Goal: Task Accomplishment & Management: Complete application form

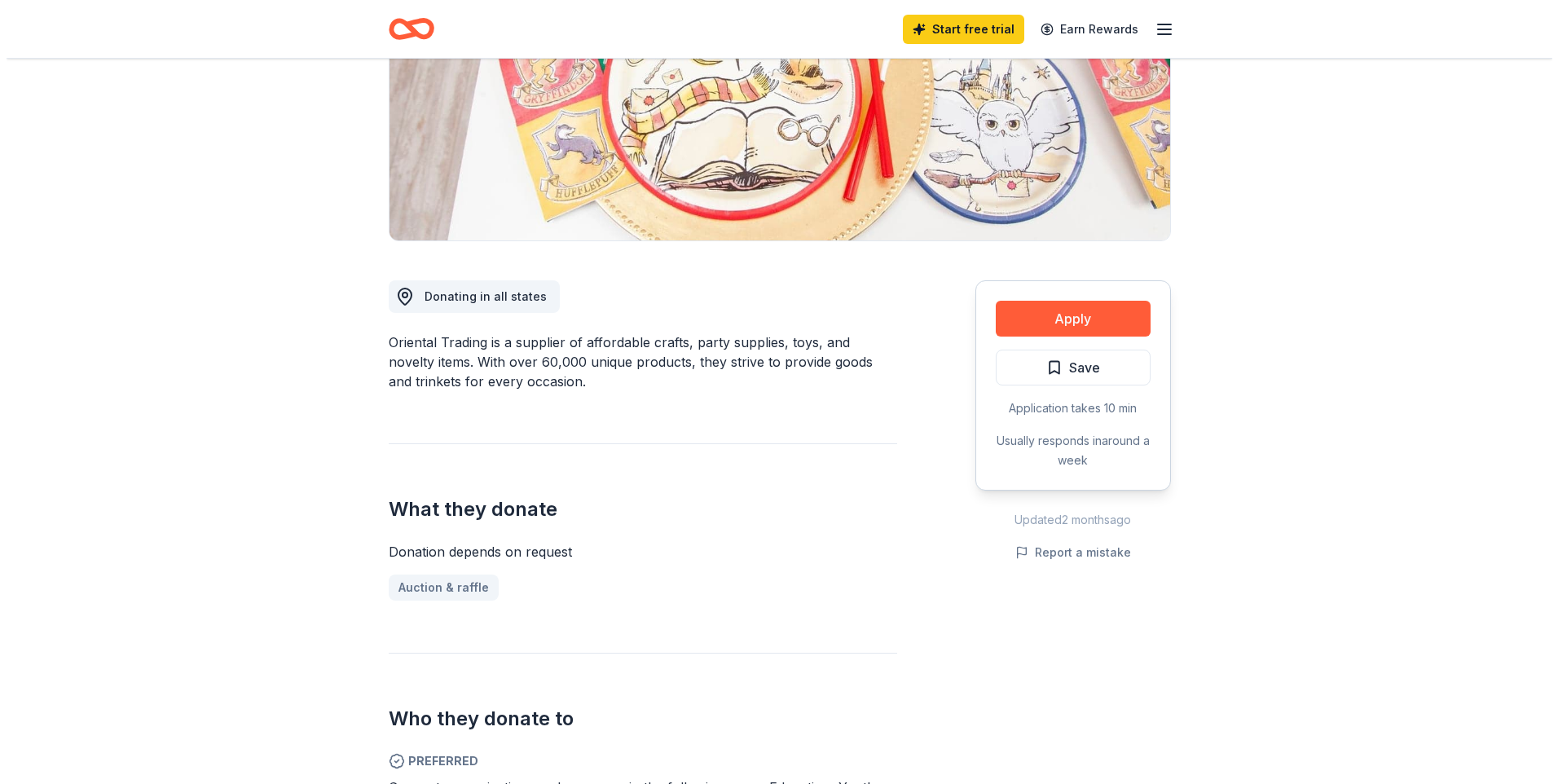
scroll to position [245, 0]
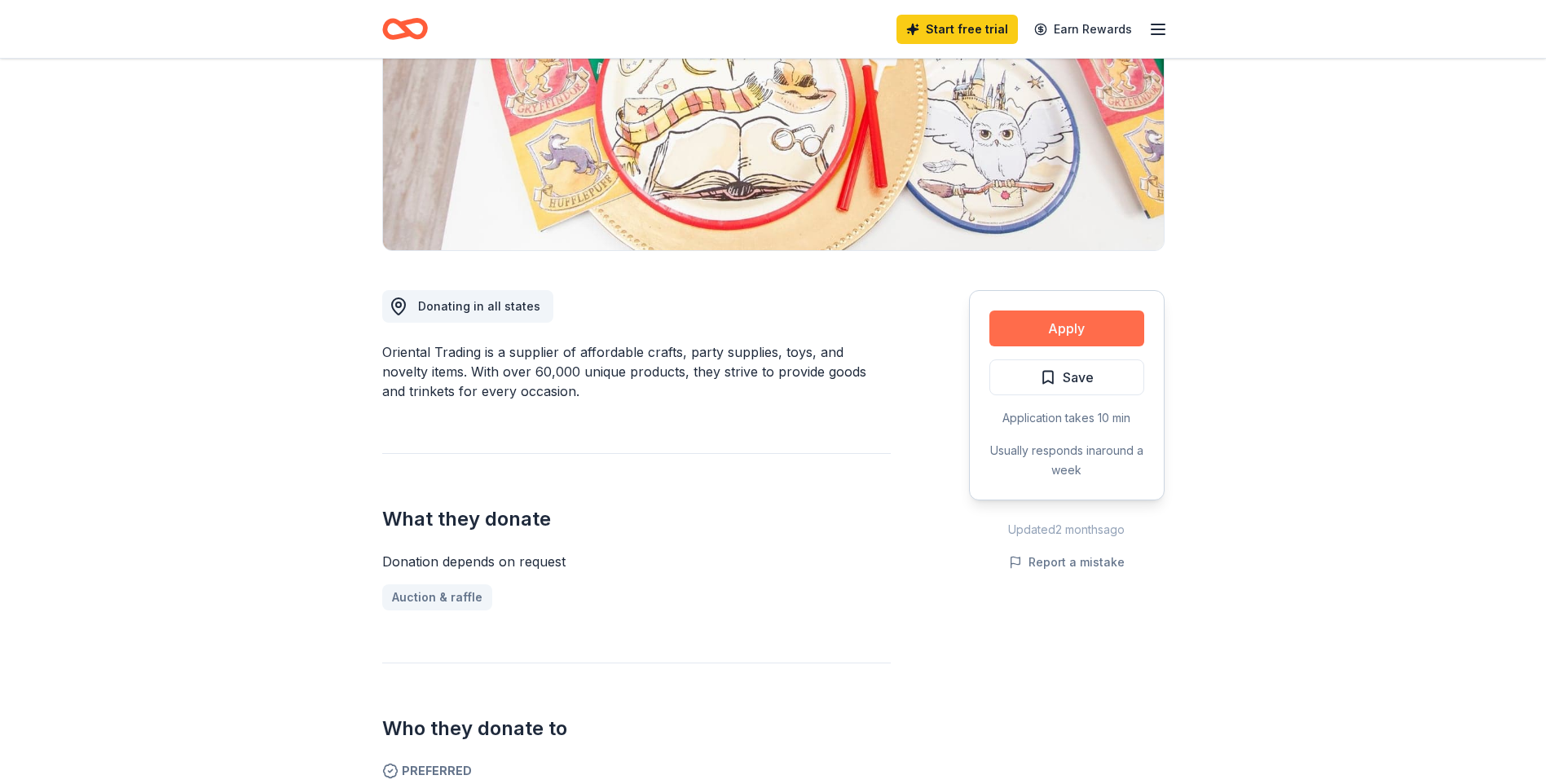
click at [1056, 328] on button "Apply" at bounding box center [1067, 328] width 154 height 36
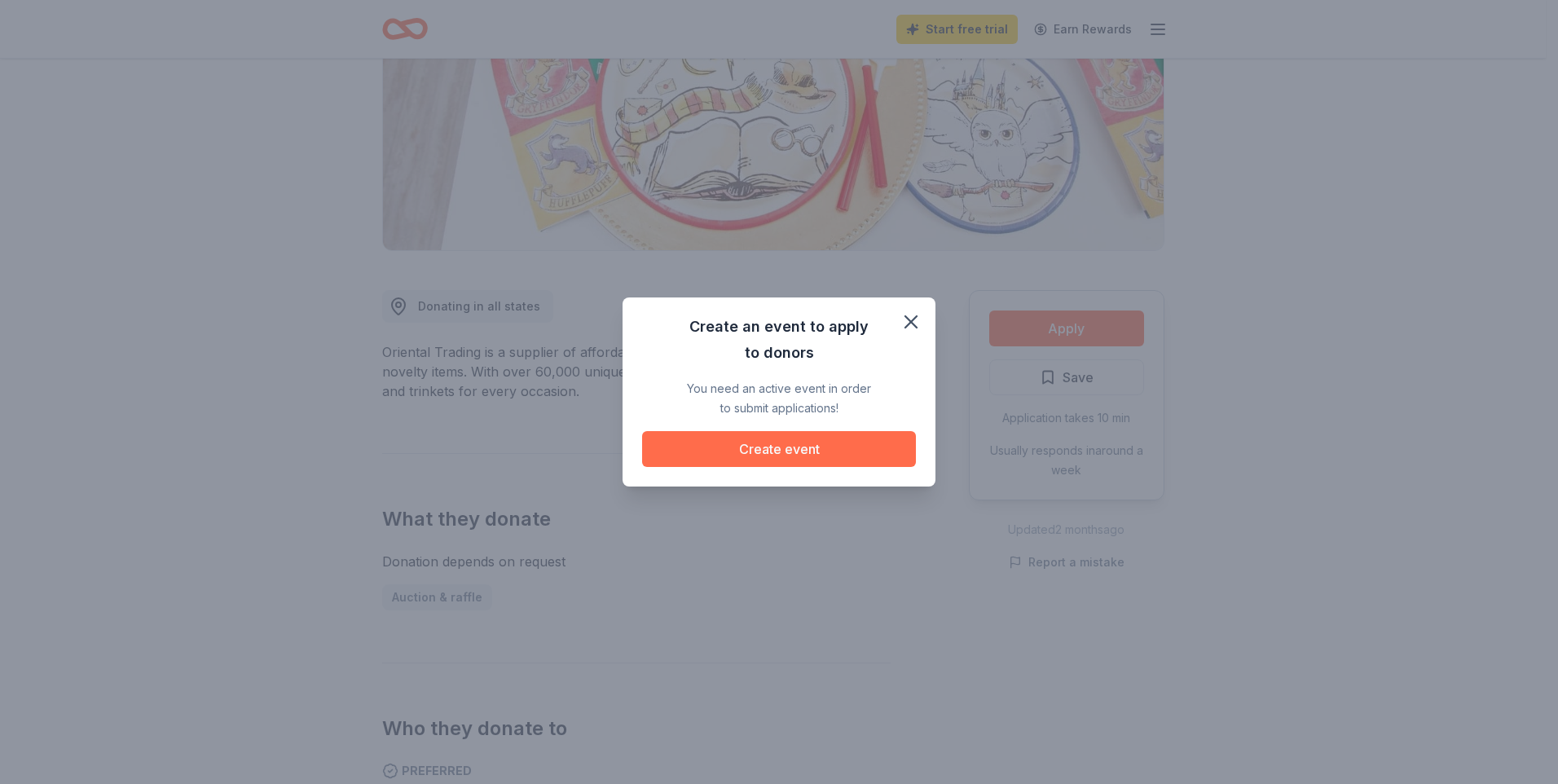
click at [761, 446] on button "Create event" at bounding box center [779, 448] width 274 height 36
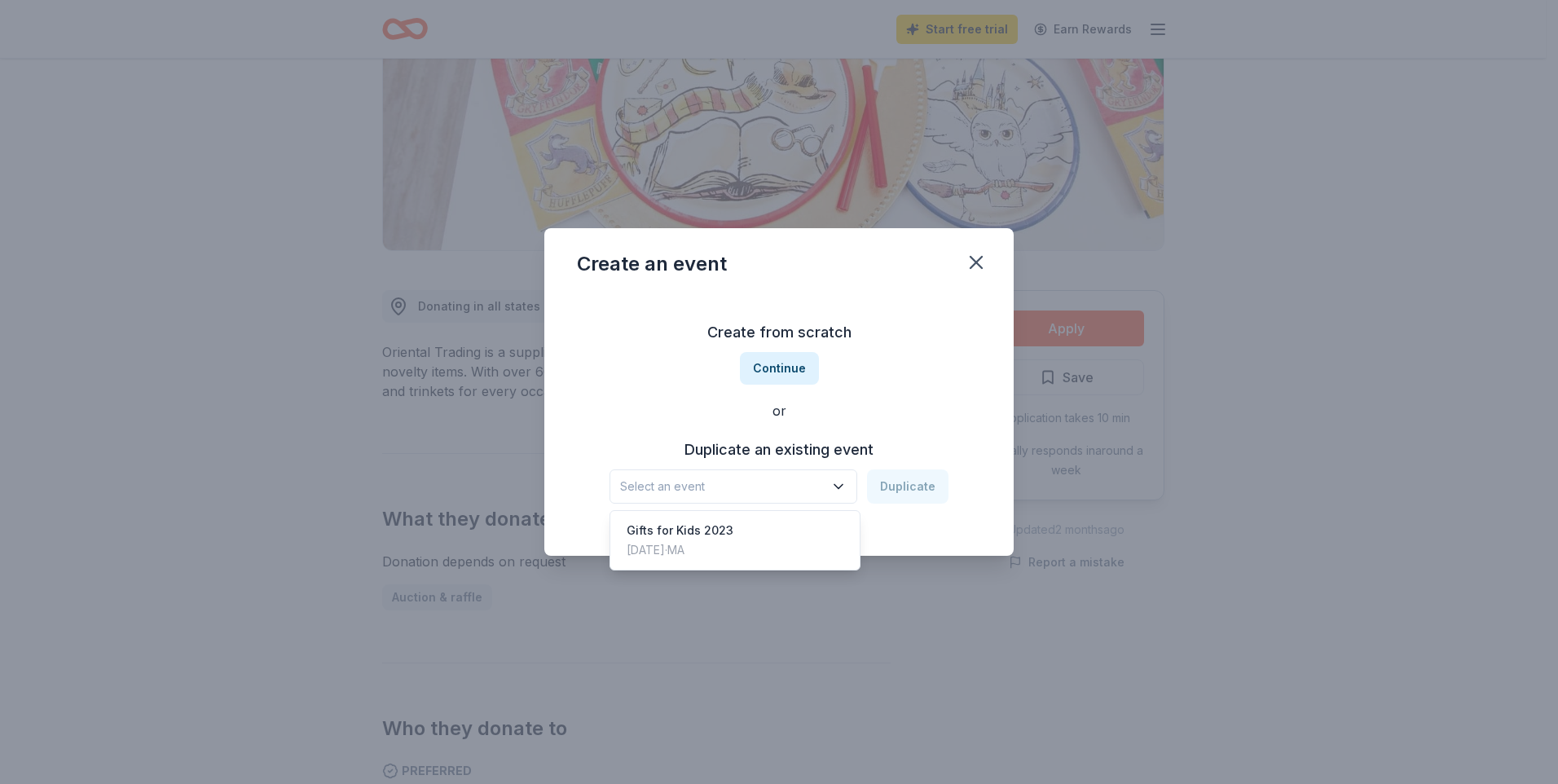
click at [842, 487] on icon "button" at bounding box center [839, 486] width 17 height 17
click at [1140, 493] on div "Create an event Create from scratch Continue or Duplicate an existing event Sel…" at bounding box center [779, 392] width 1558 height 784
click at [774, 361] on button "Continue" at bounding box center [779, 367] width 79 height 32
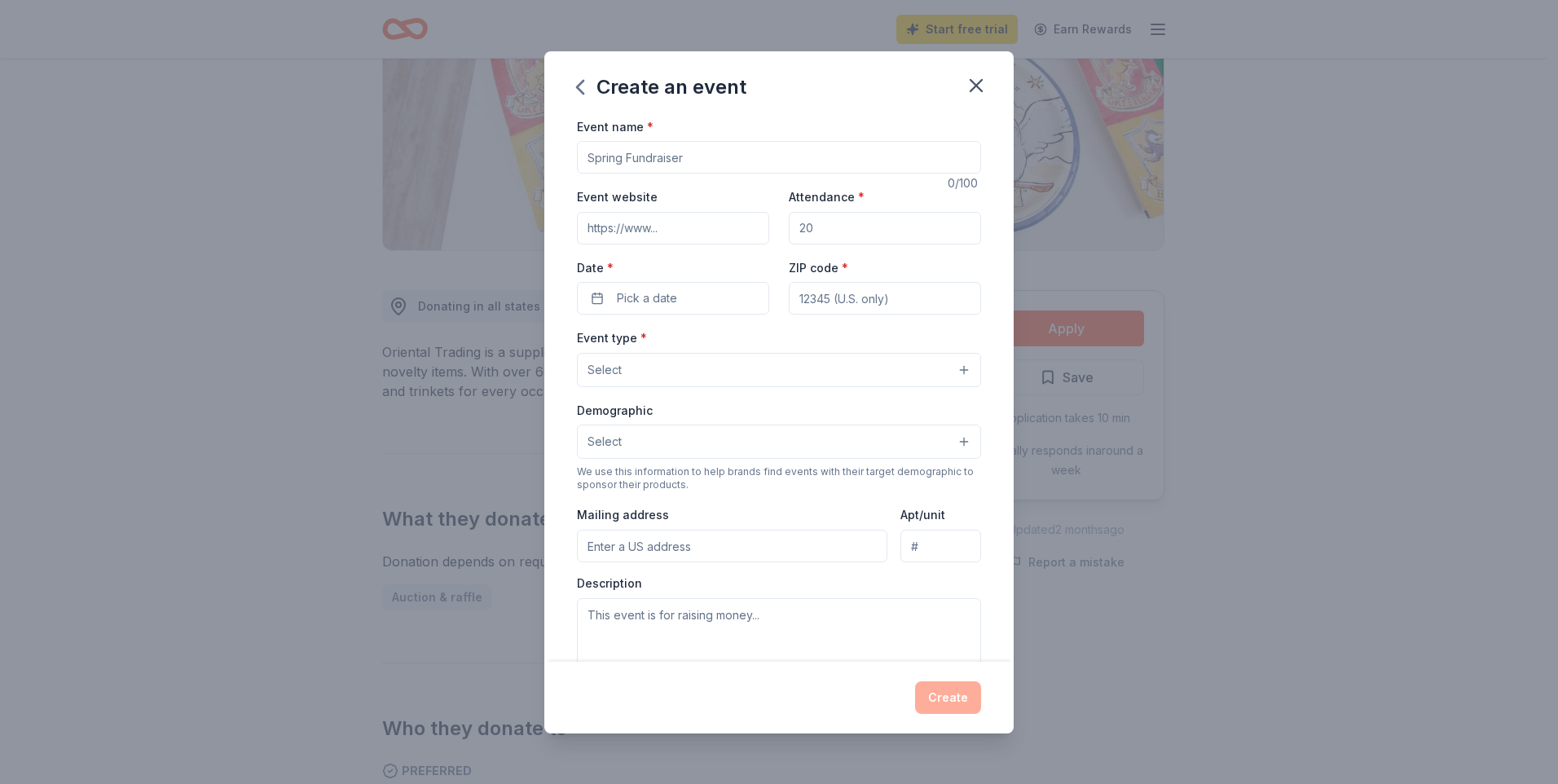
click at [951, 439] on button "Select" at bounding box center [779, 441] width 404 height 34
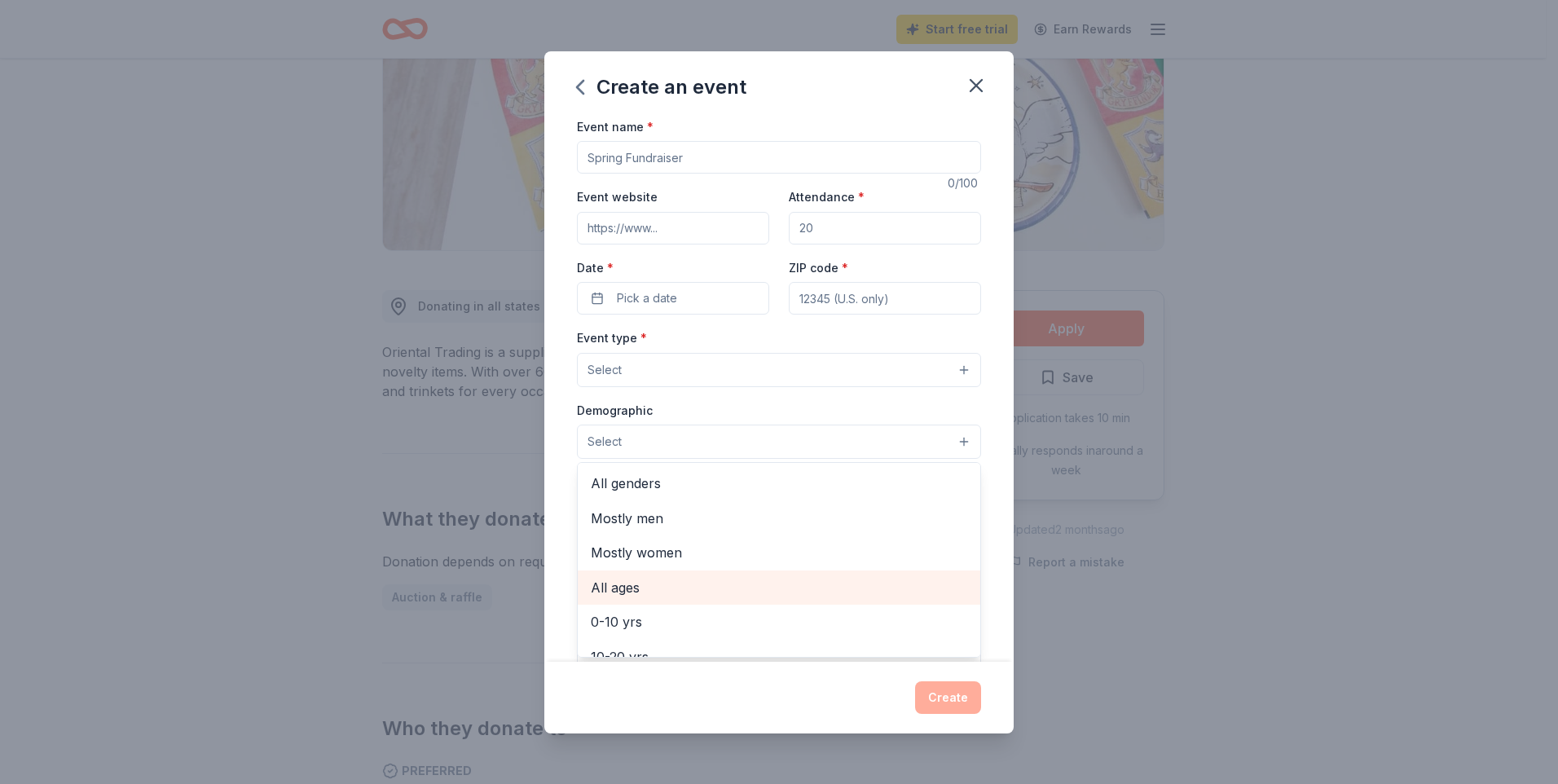
click at [605, 581] on span "All ages" at bounding box center [778, 588] width 376 height 21
click at [1275, 606] on div "Create an event Event name * 0 /100 Event website Attendance * Date * Pick a da…" at bounding box center [779, 392] width 1558 height 784
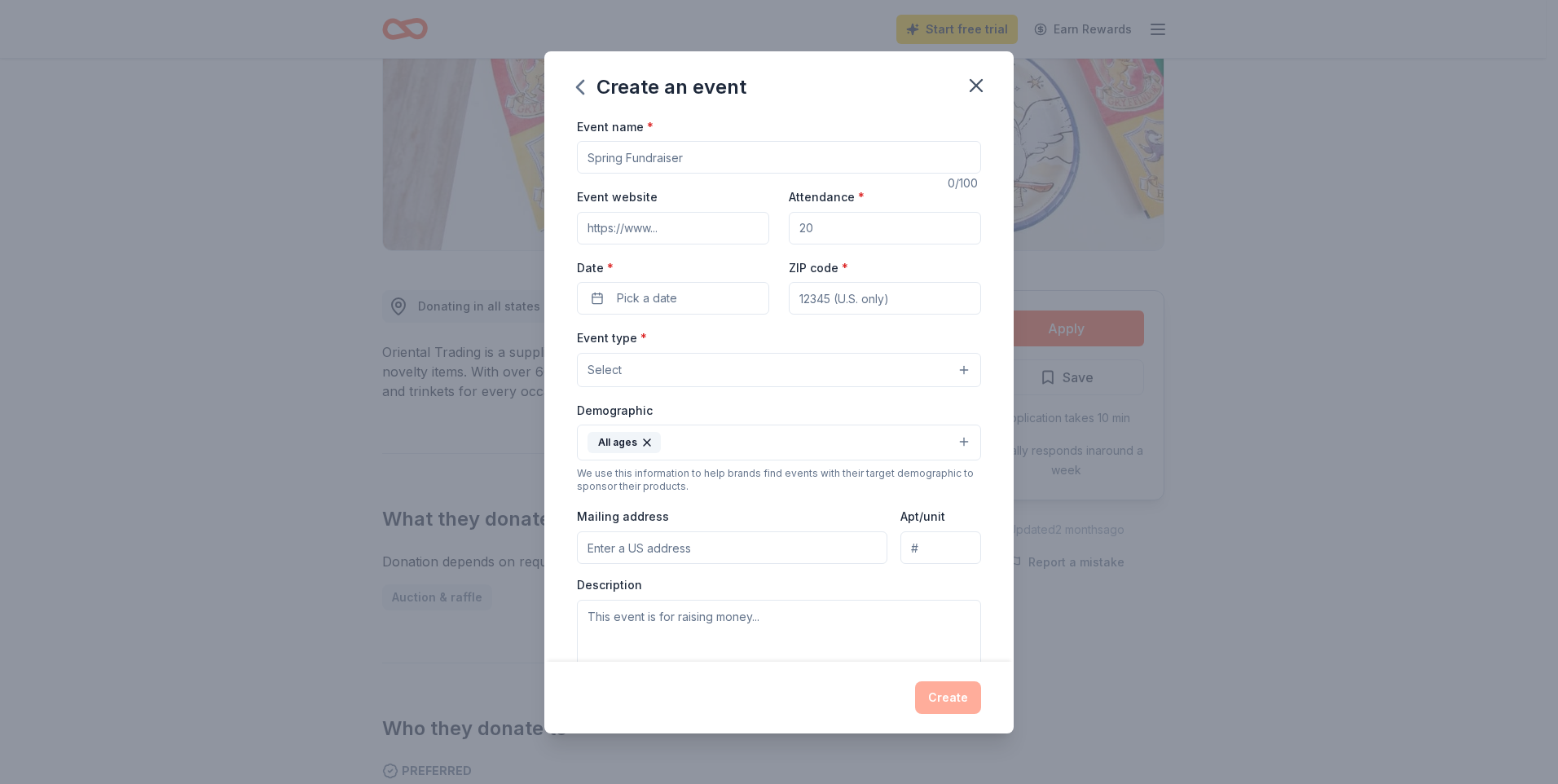
click at [613, 546] on input "Mailing address" at bounding box center [733, 547] width 311 height 32
type input "449 NORTH ST"
type input "02368"
click at [604, 624] on textarea at bounding box center [779, 637] width 404 height 74
paste input "Community Diagnosis of People with Disabilities"
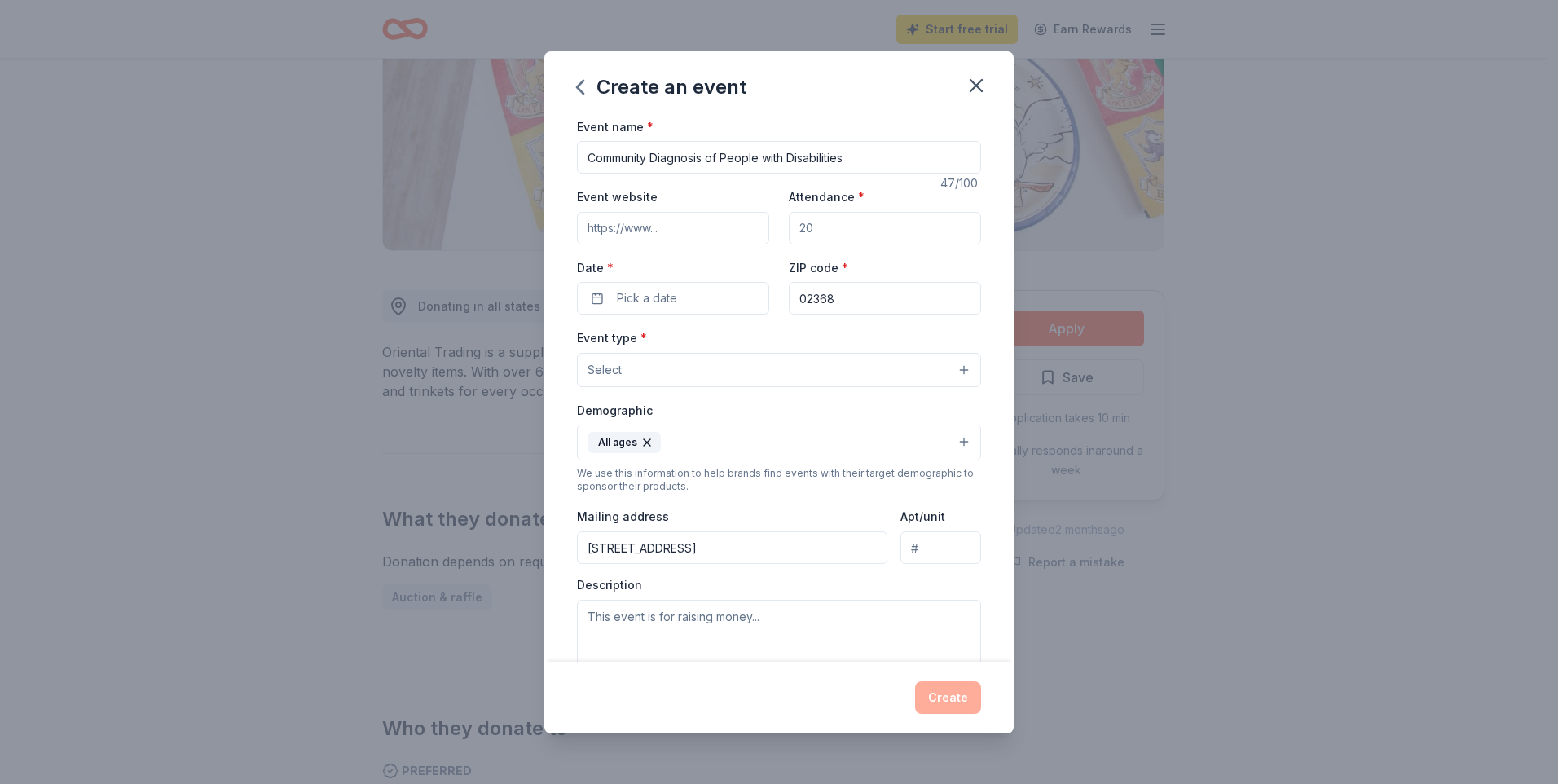
type input "Community Diagnosis of People with Disabilities"
click at [632, 230] on input "Event website" at bounding box center [673, 228] width 192 height 32
click at [947, 367] on button "Select" at bounding box center [779, 369] width 404 height 34
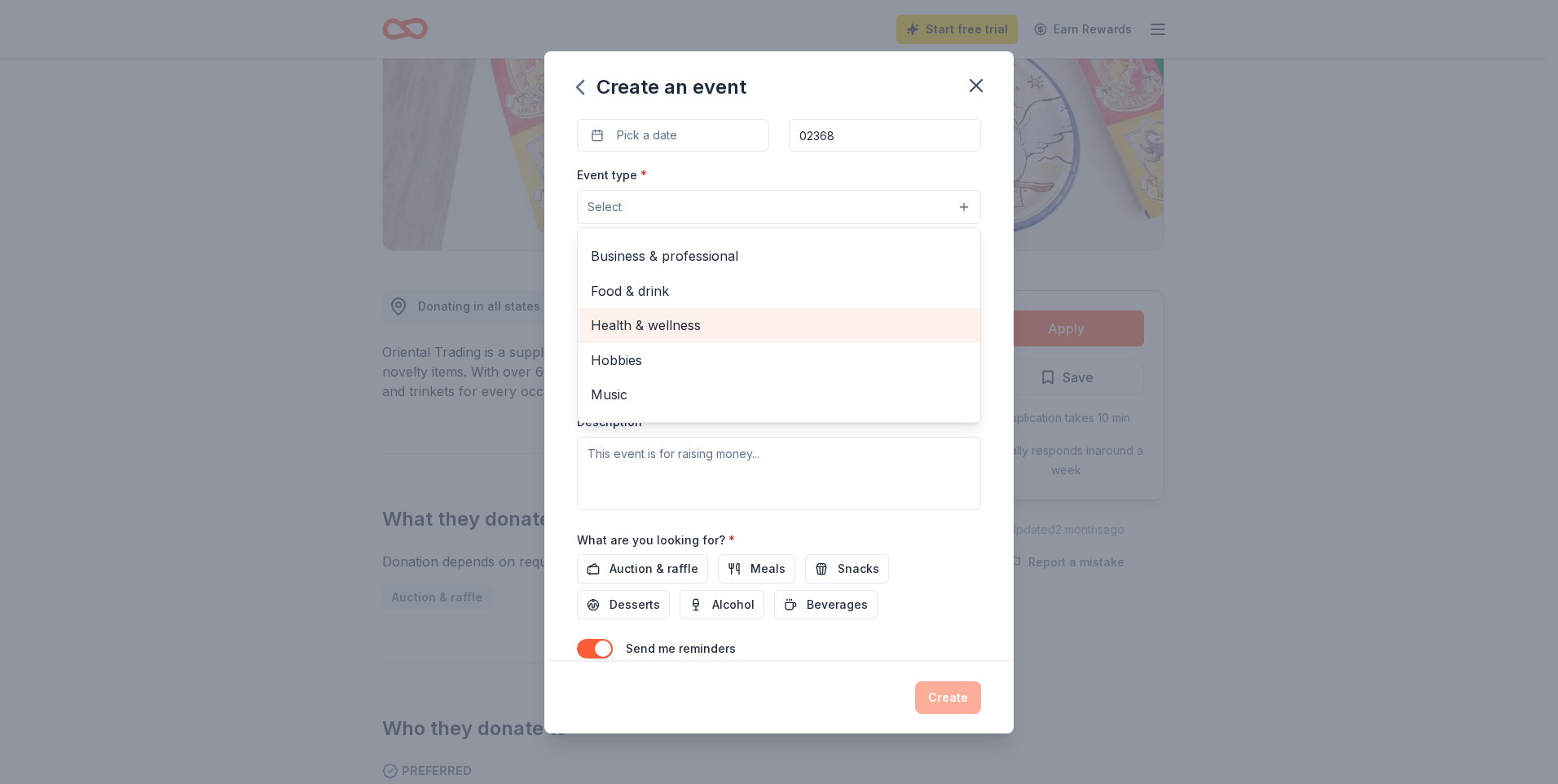
scroll to position [0, 0]
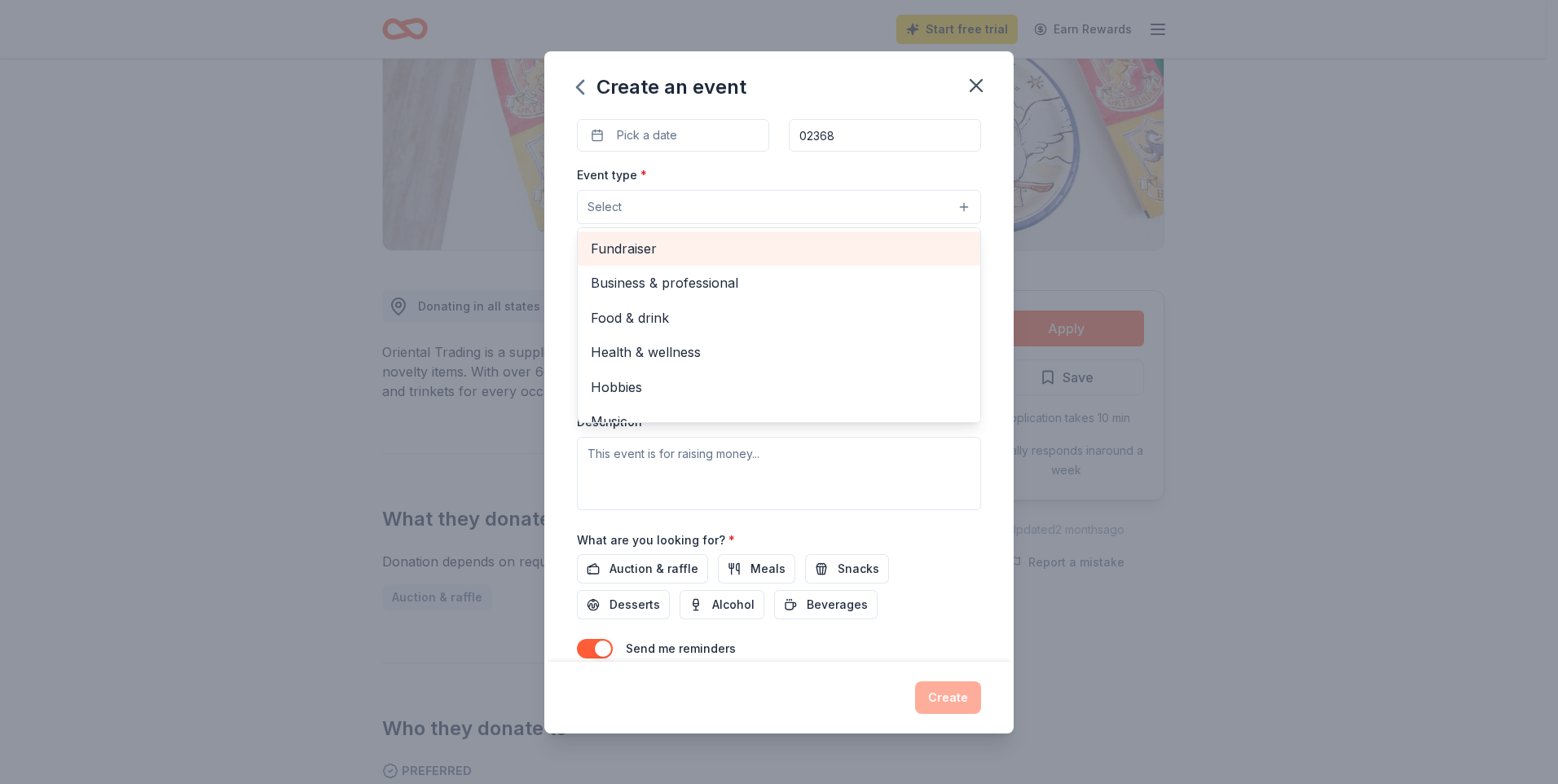
click at [612, 246] on span "Fundraiser" at bounding box center [778, 248] width 376 height 21
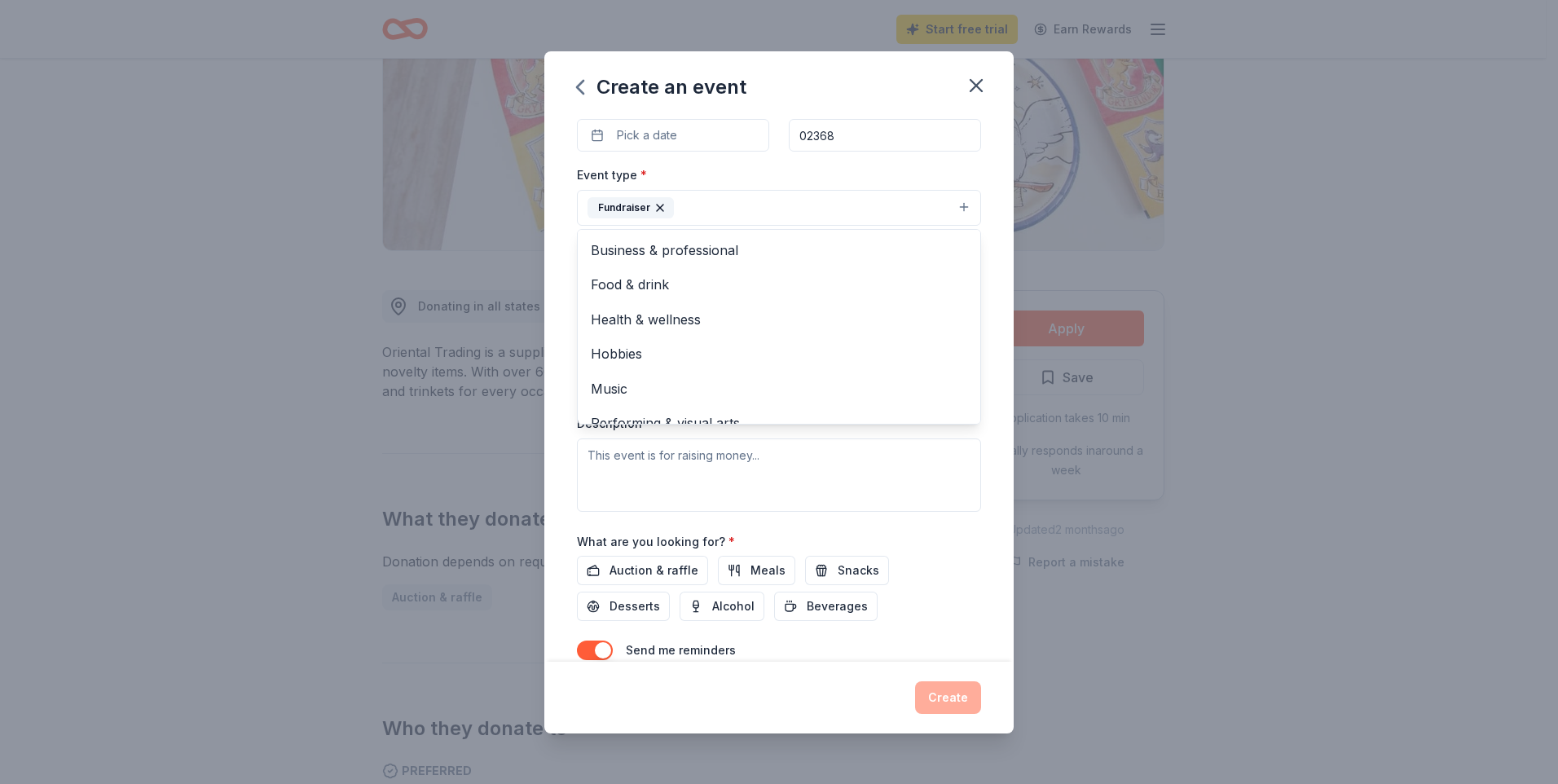
click at [1269, 435] on div "Create an event Event name * Community Diagnosis of People with Disabilities 47…" at bounding box center [779, 392] width 1558 height 784
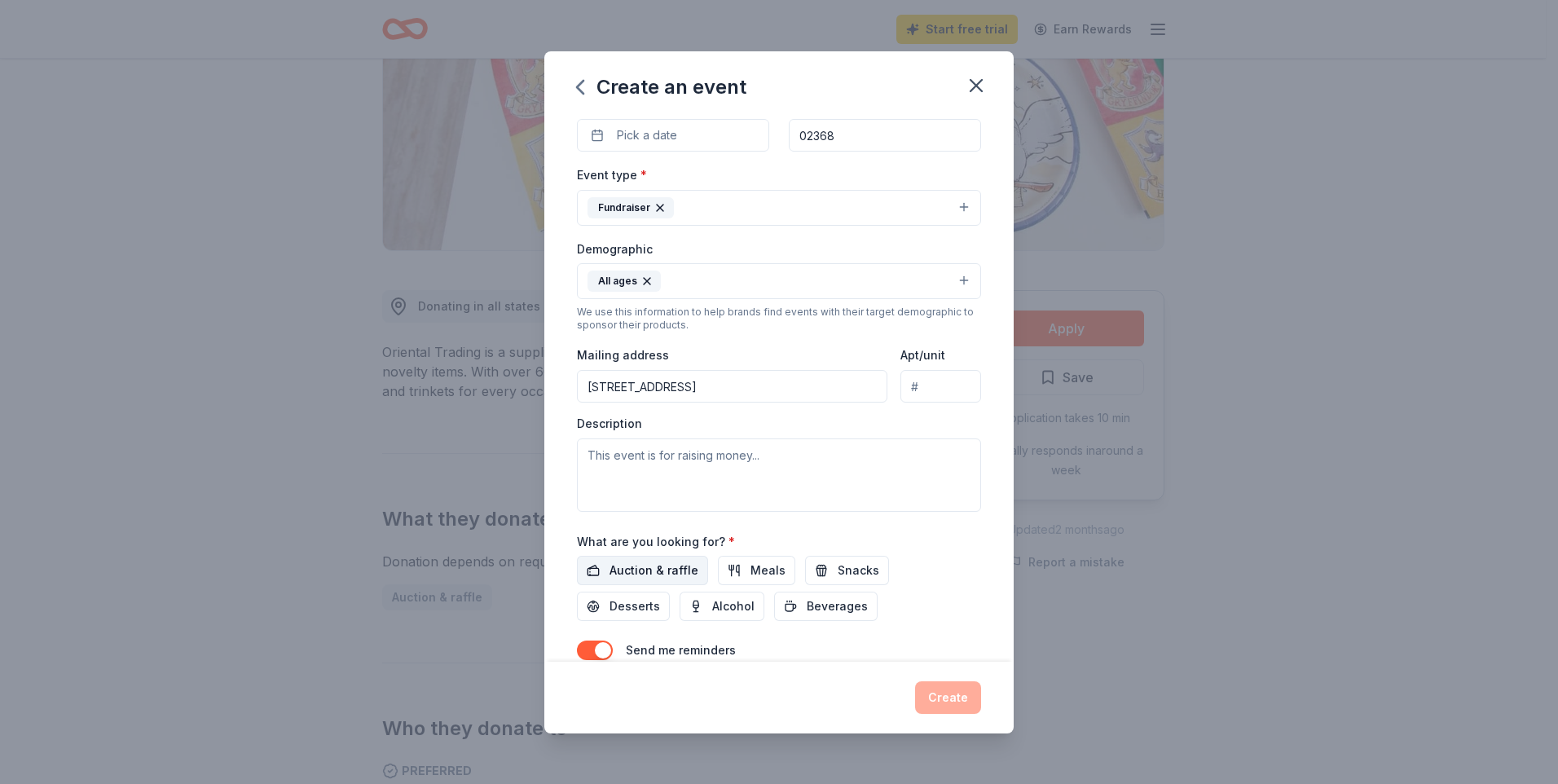
click at [620, 567] on span "Auction & raffle" at bounding box center [654, 570] width 89 height 19
drag, startPoint x: 599, startPoint y: 453, endPoint x: 597, endPoint y: 460, distance: 7.3
click at [598, 454] on textarea at bounding box center [779, 475] width 404 height 74
paste textarea "Ángeles de Mi Pueblo Cultural presents this proposal to obtain funding to condu…"
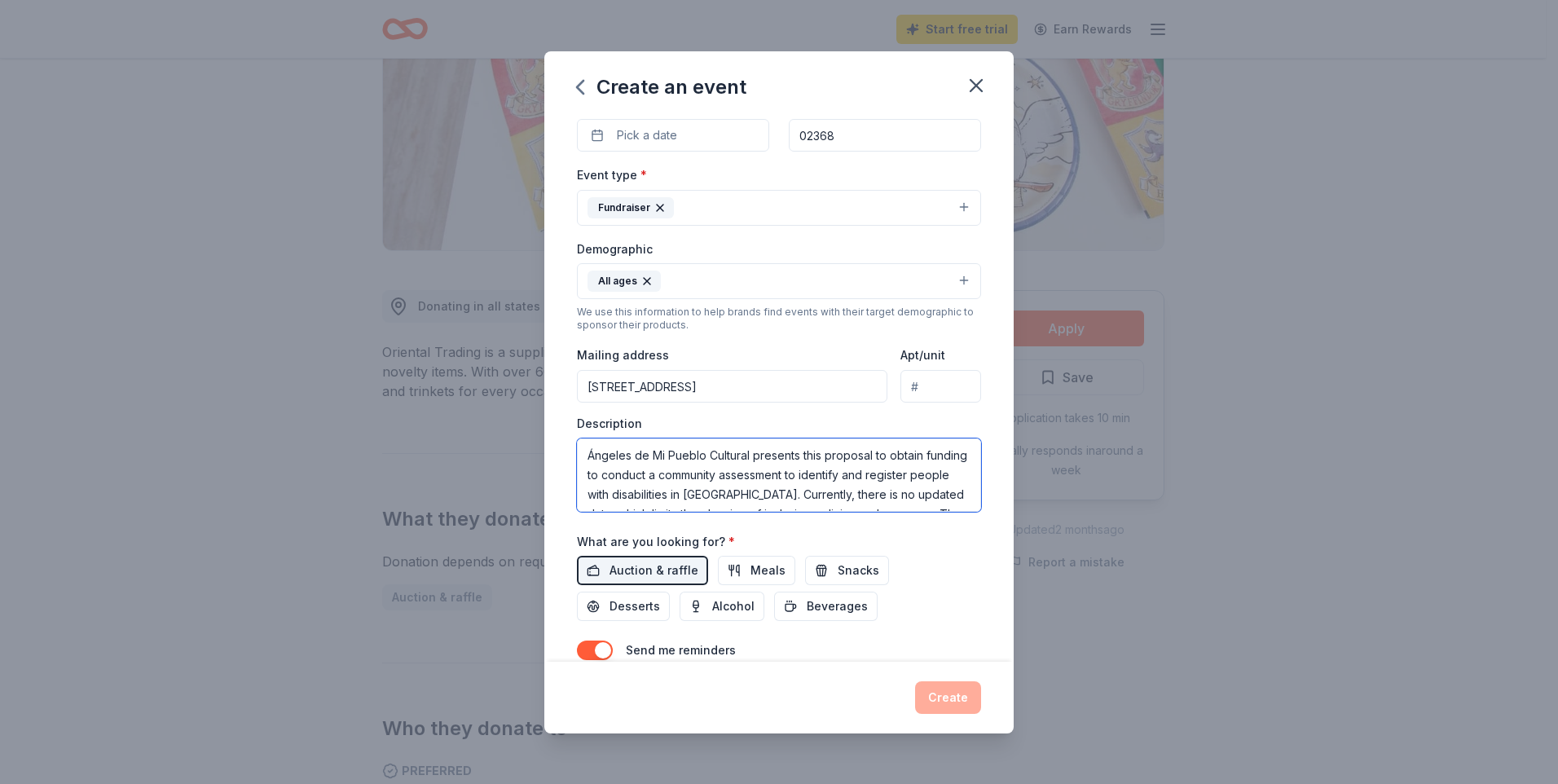
click at [846, 495] on textarea "Ángeles de Mi Pueblo Cultural presents this proposal to obtain funding to condu…" at bounding box center [779, 475] width 404 height 74
drag, startPoint x: 731, startPoint y: 502, endPoint x: 1322, endPoint y: 518, distance: 591.2
click at [1322, 518] on div "Create an event Event name * Community Diagnosis of People with Disabilities 47…" at bounding box center [779, 392] width 1558 height 784
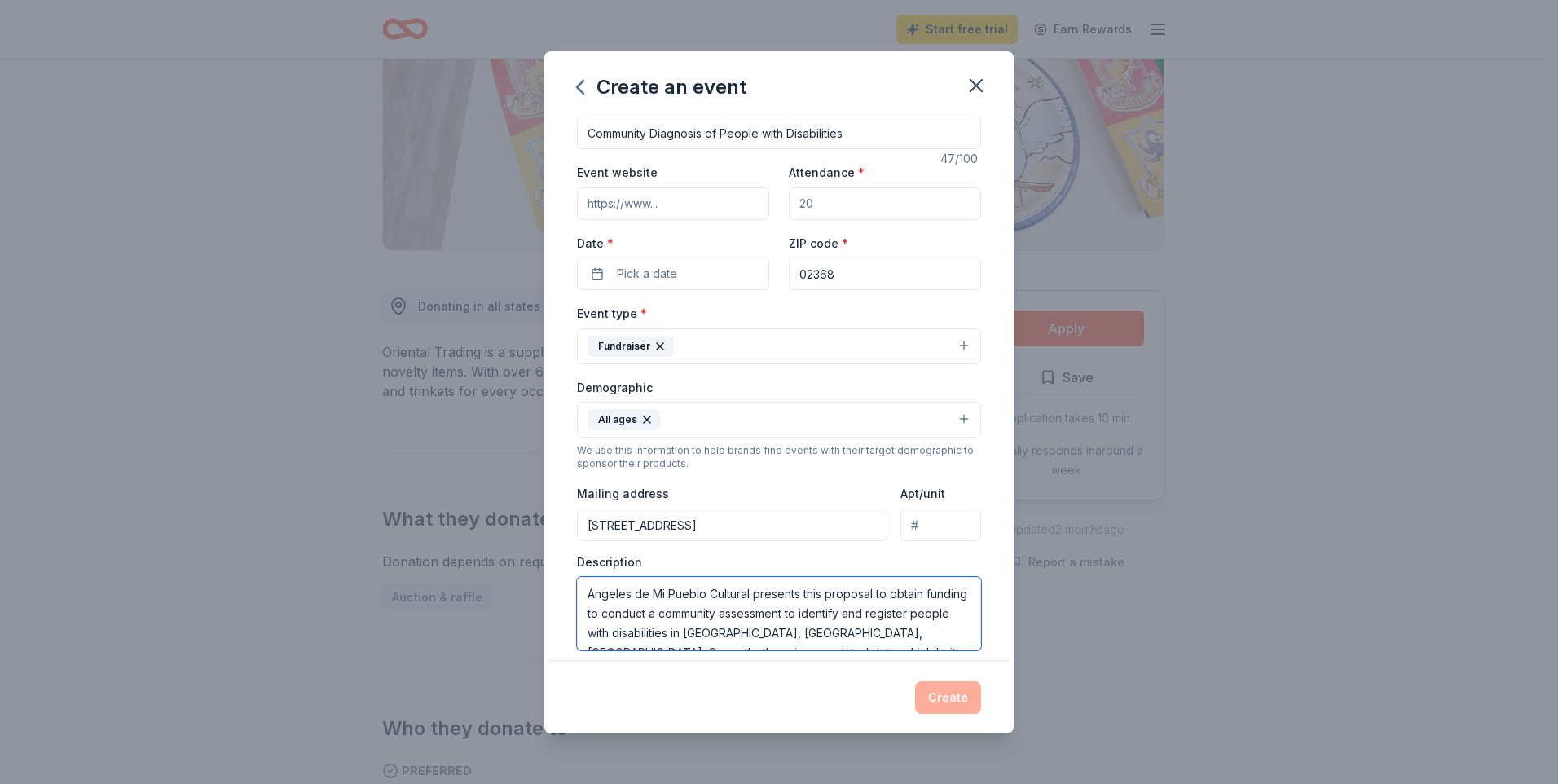
scroll to position [0, 0]
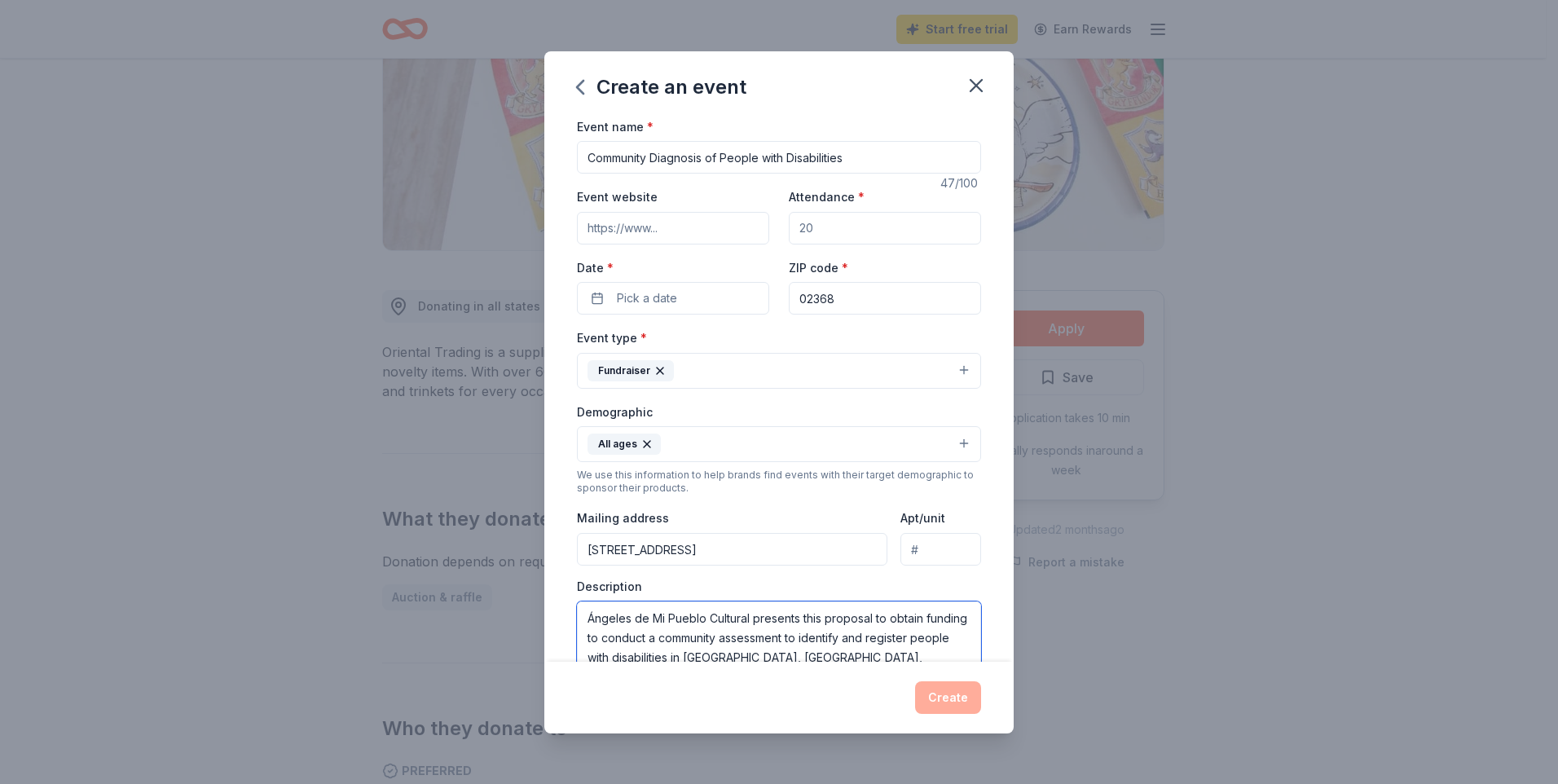
type textarea "Ángeles de Mi Pueblo Cultural presents this proposal to obtain funding to condu…"
click at [947, 439] on button "All ages" at bounding box center [779, 444] width 404 height 36
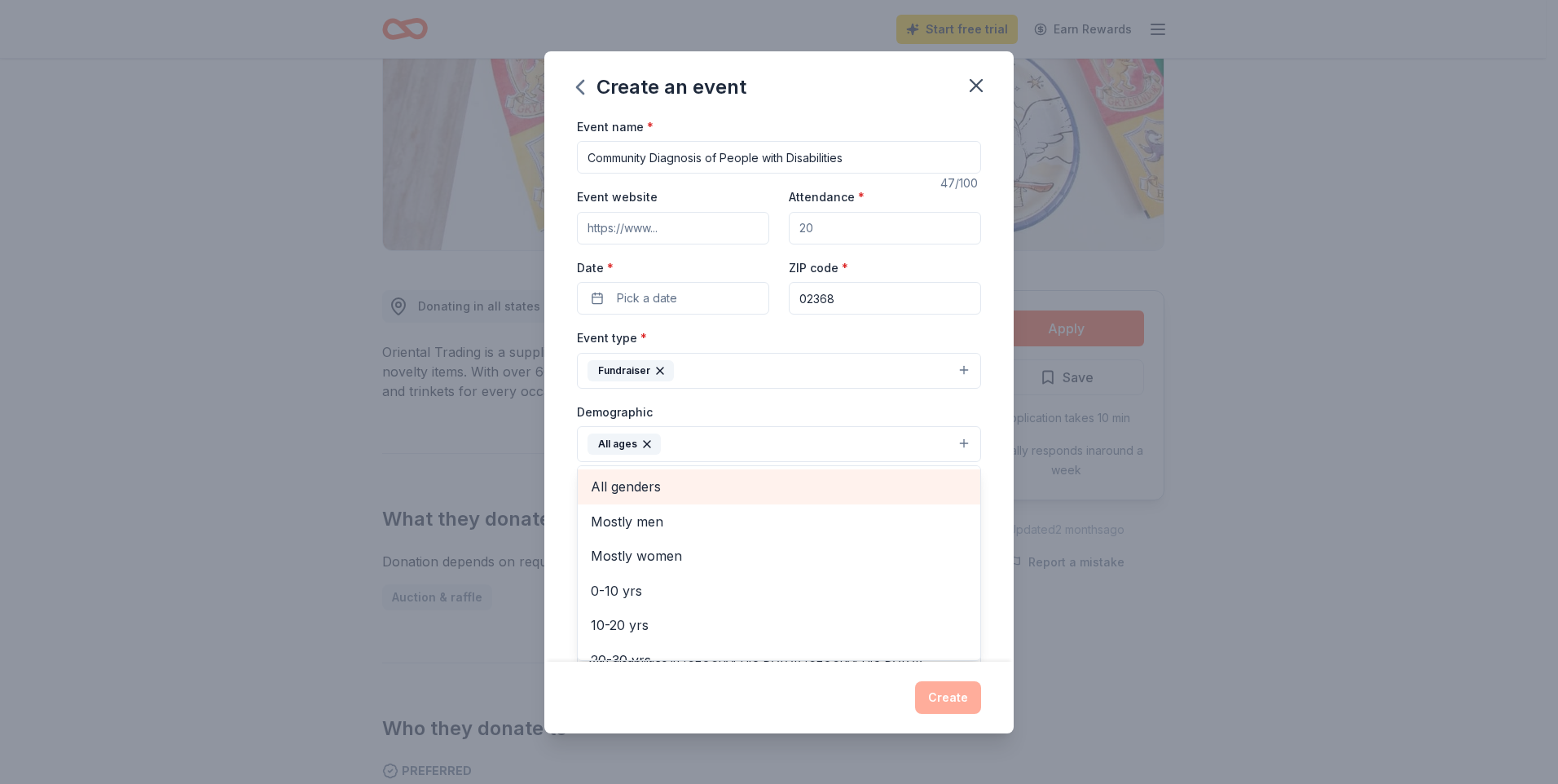
scroll to position [82, 0]
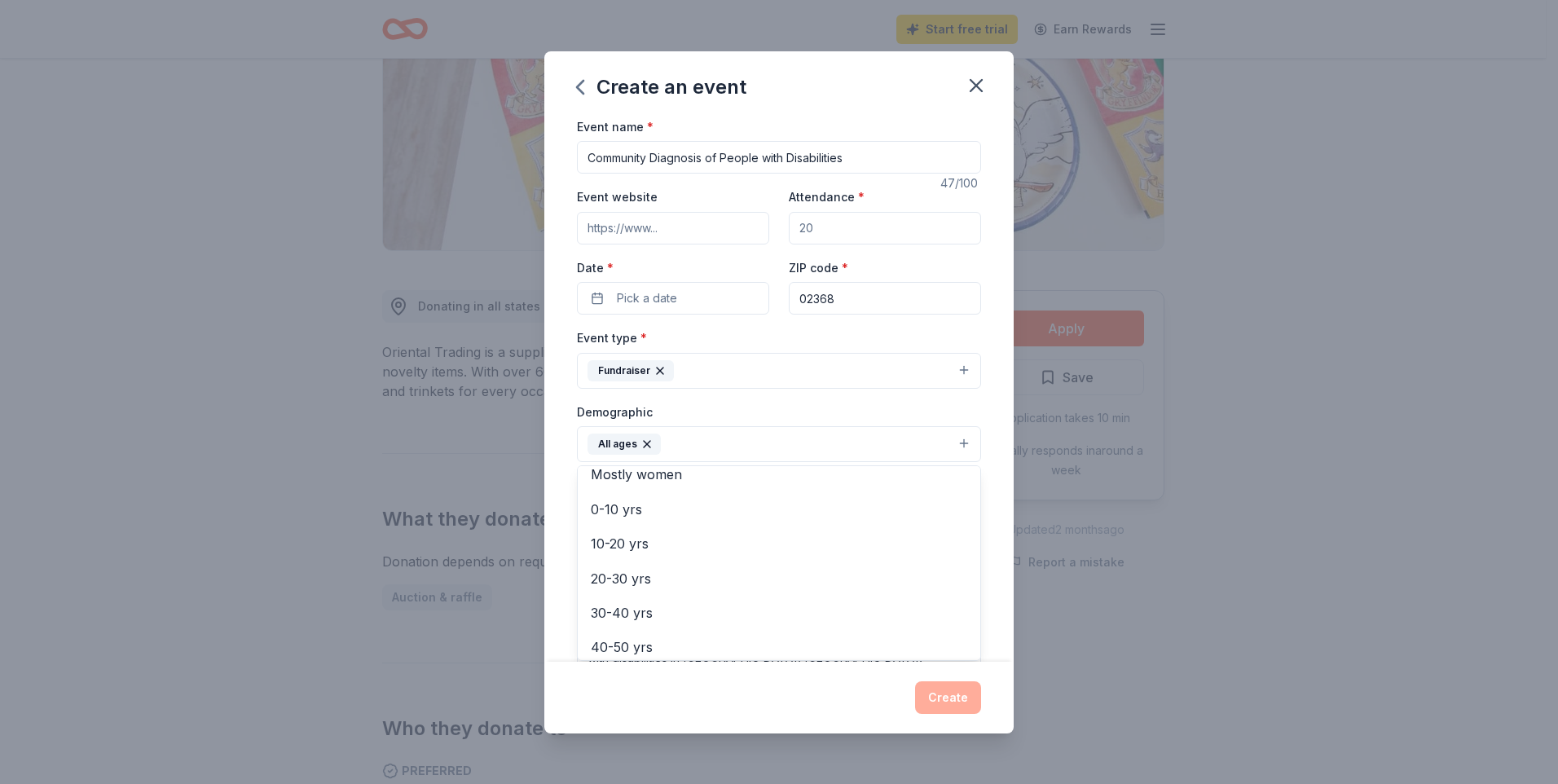
click at [1258, 469] on div "Create an event Event name * Community Diagnosis of People with Disabilities 47…" at bounding box center [779, 392] width 1558 height 784
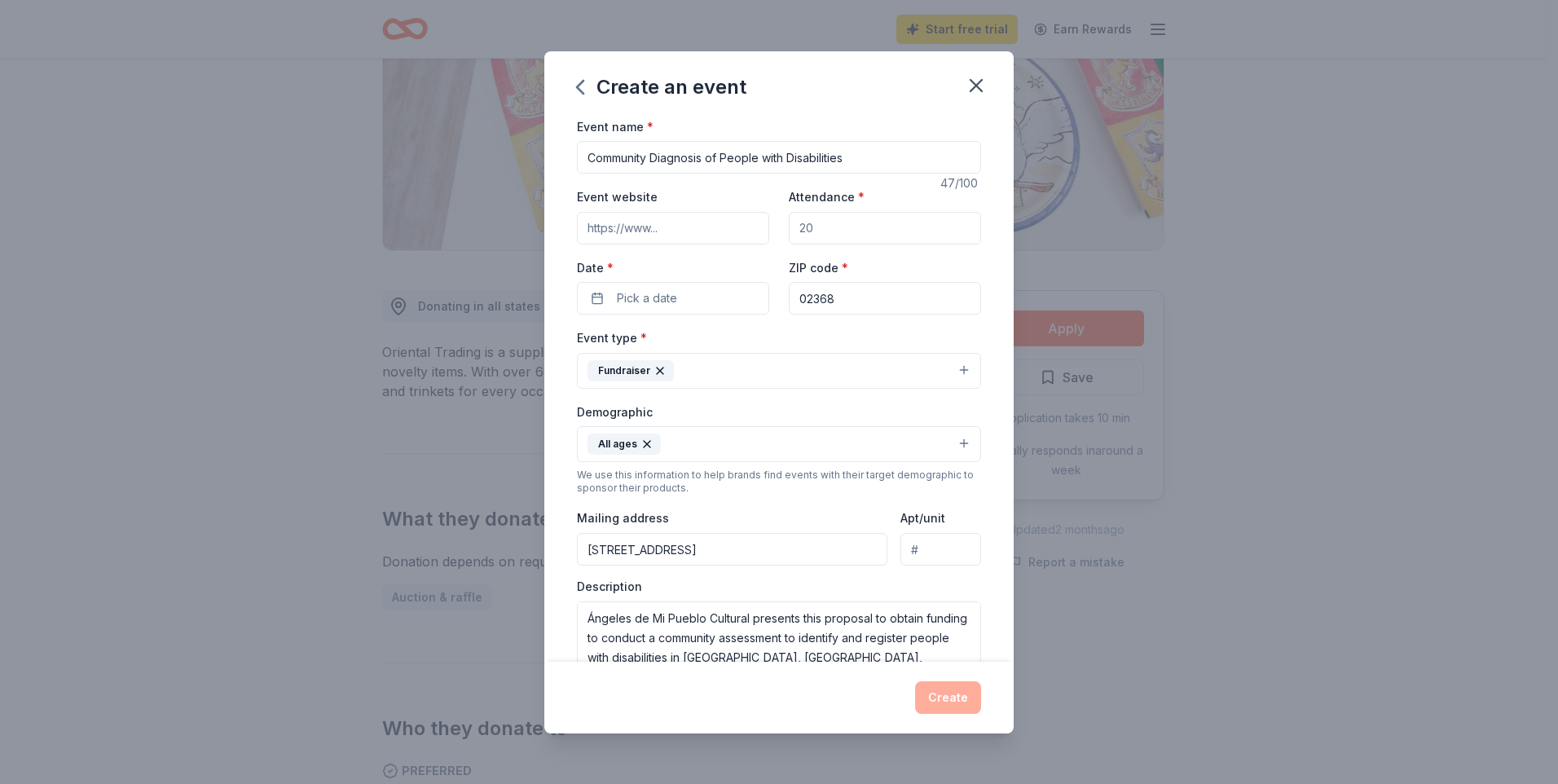
click at [815, 230] on input "Attendance *" at bounding box center [884, 228] width 192 height 32
type input "100"
click at [595, 295] on button "Pick a date" at bounding box center [673, 297] width 192 height 32
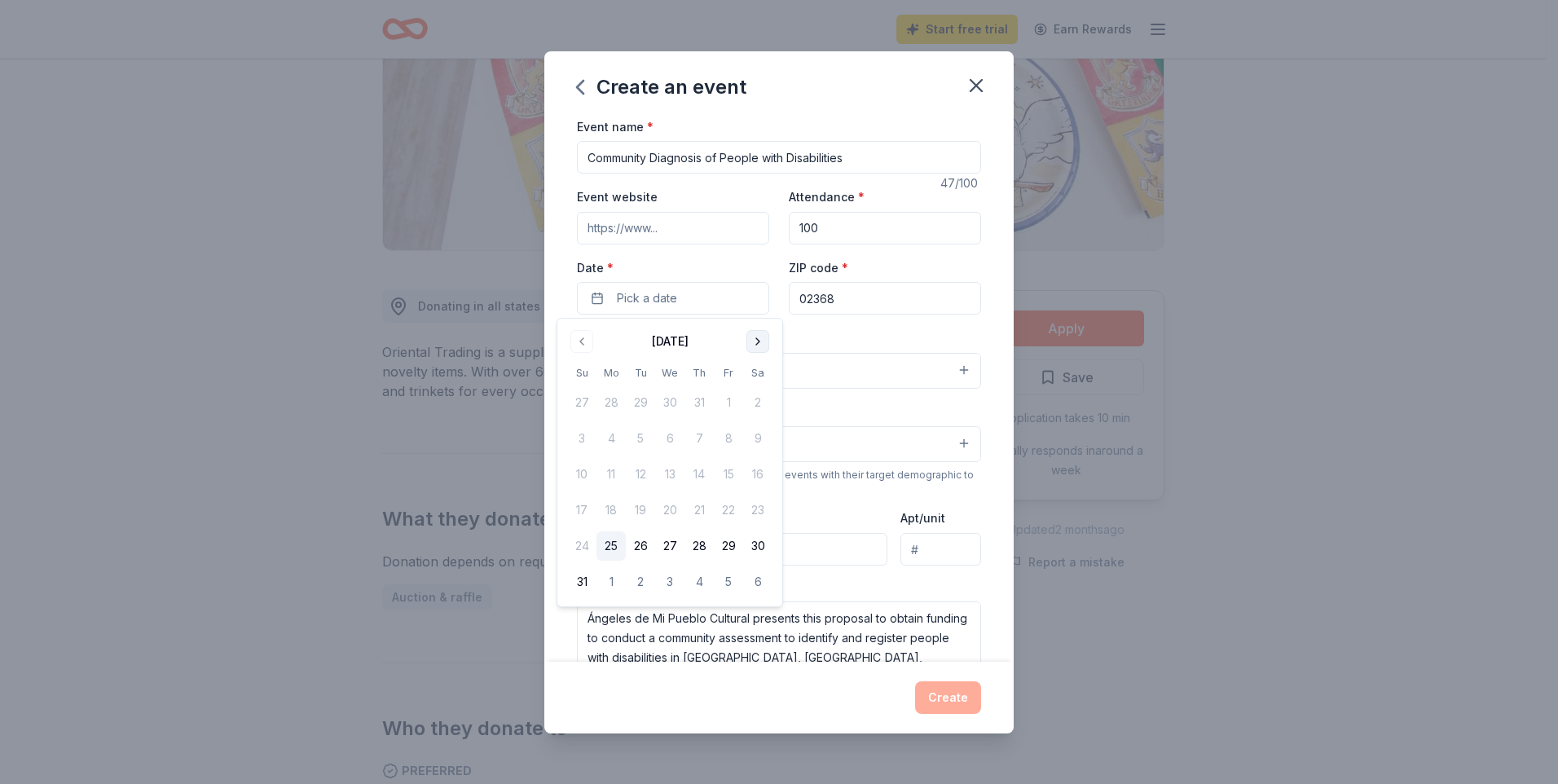
click at [760, 339] on button "Go to next month" at bounding box center [758, 341] width 23 height 23
click at [755, 338] on button "Go to next month" at bounding box center [758, 341] width 23 height 23
click at [755, 507] on button "25" at bounding box center [757, 510] width 29 height 29
click at [1235, 511] on div "Create an event Event name * Community Diagnosis of People with Disabilities 47…" at bounding box center [779, 392] width 1558 height 784
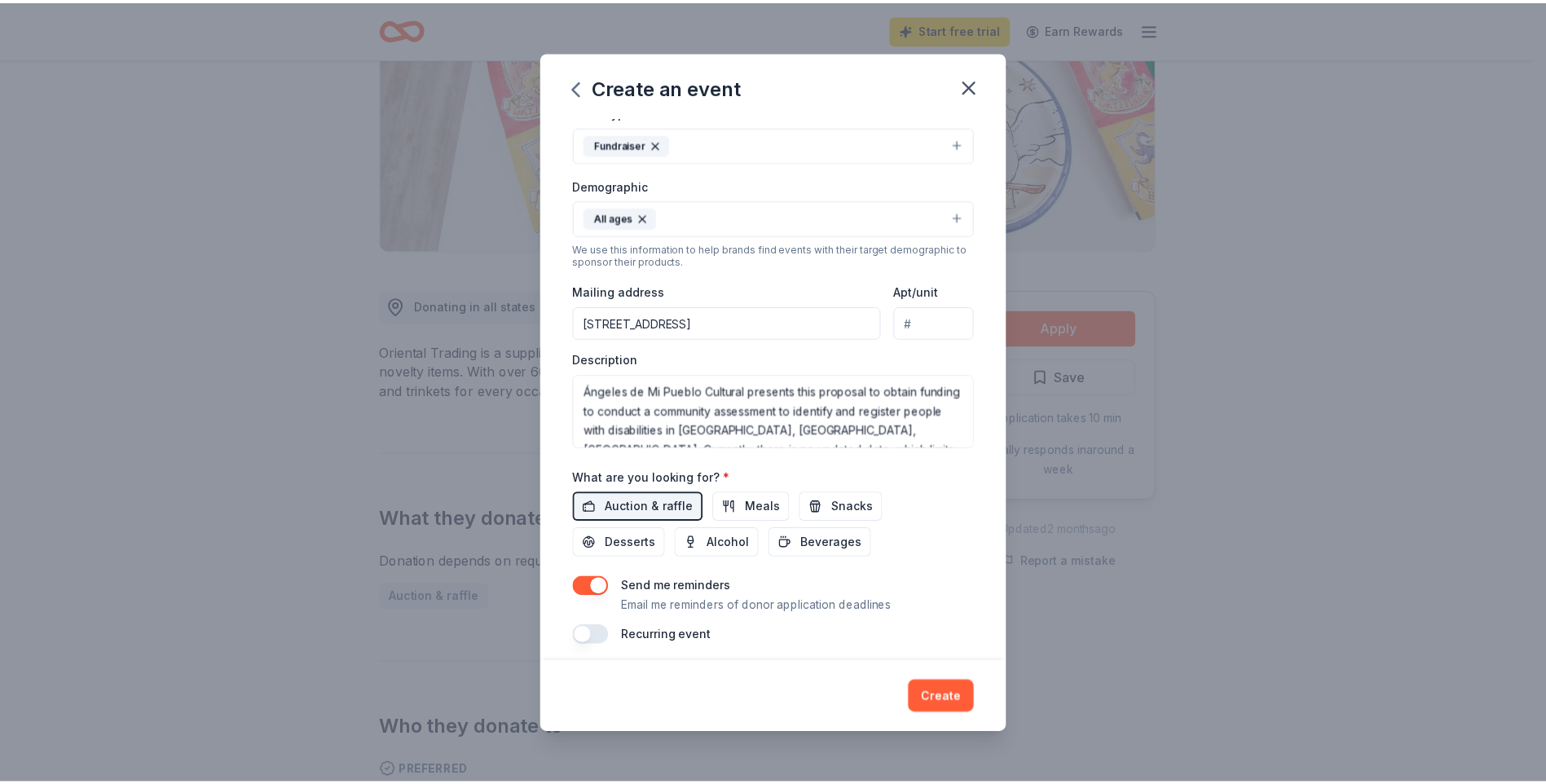
scroll to position [227, 0]
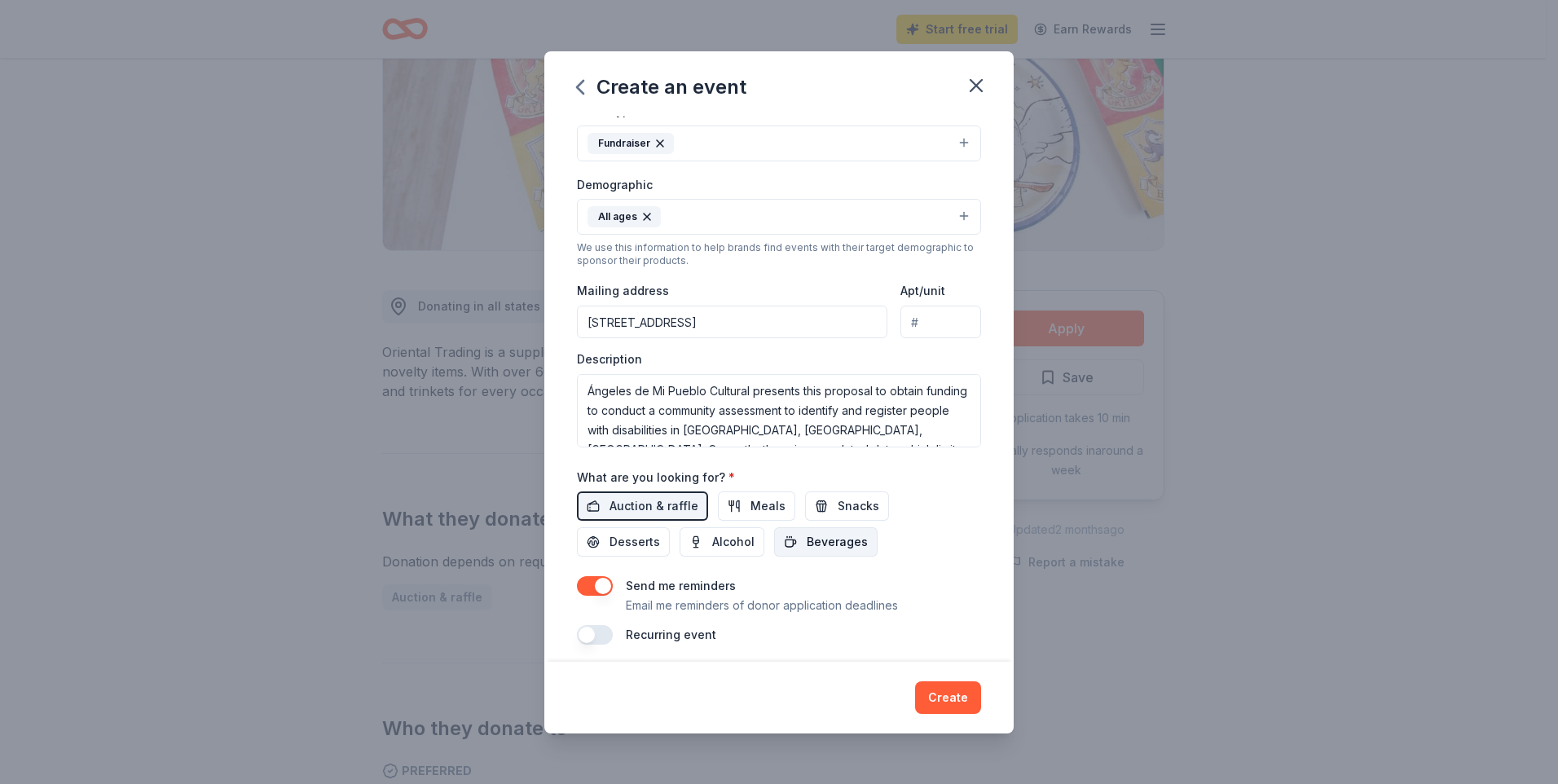
click at [817, 540] on span "Beverages" at bounding box center [838, 542] width 61 height 19
click at [650, 502] on span "Auction & raffle" at bounding box center [654, 506] width 89 height 19
click at [593, 584] on button "button" at bounding box center [595, 586] width 36 height 19
click at [945, 693] on button "Create" at bounding box center [947, 697] width 66 height 32
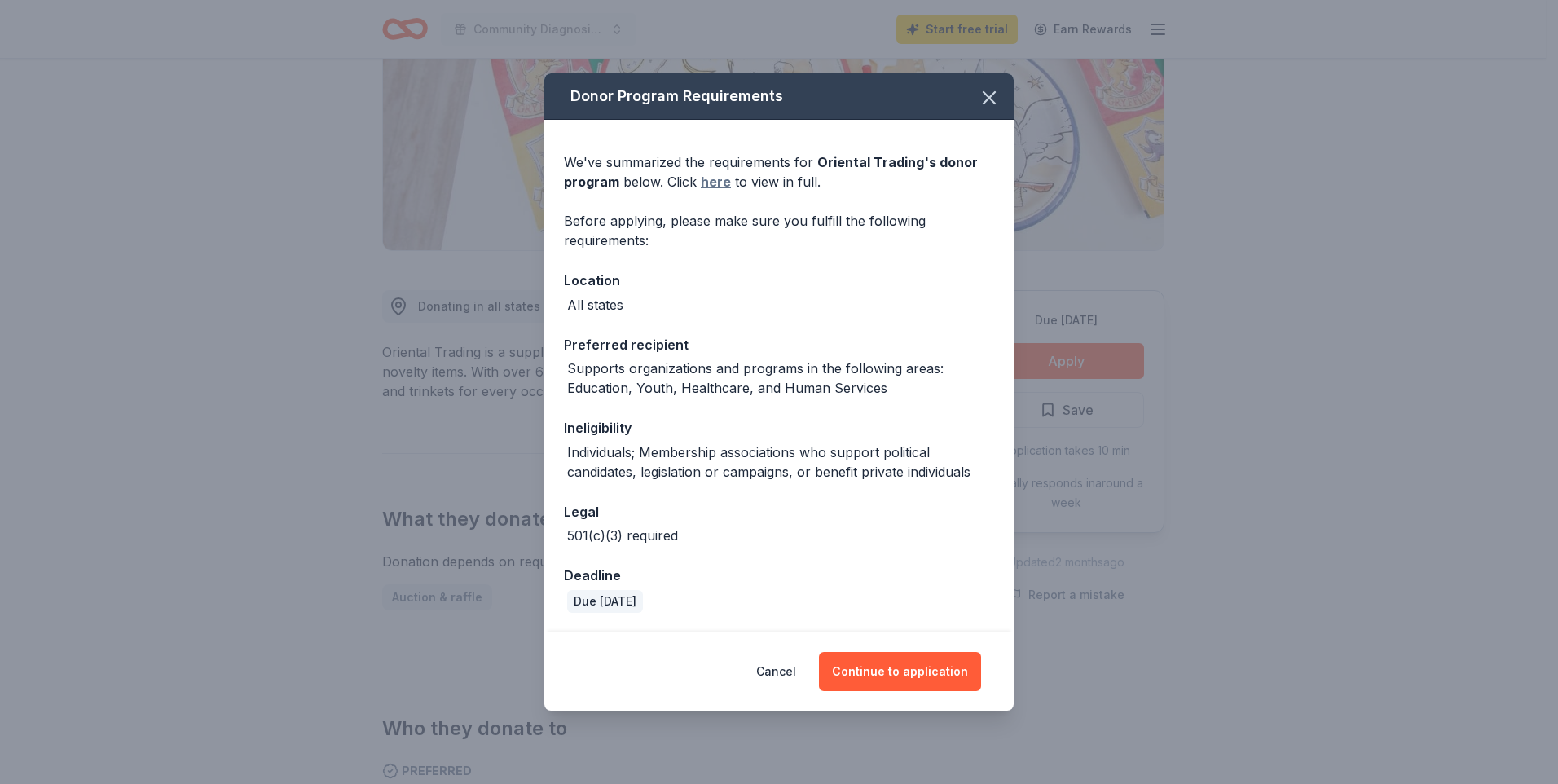
click at [704, 180] on link "here" at bounding box center [716, 182] width 30 height 19
click at [900, 667] on button "Continue to application" at bounding box center [900, 671] width 162 height 39
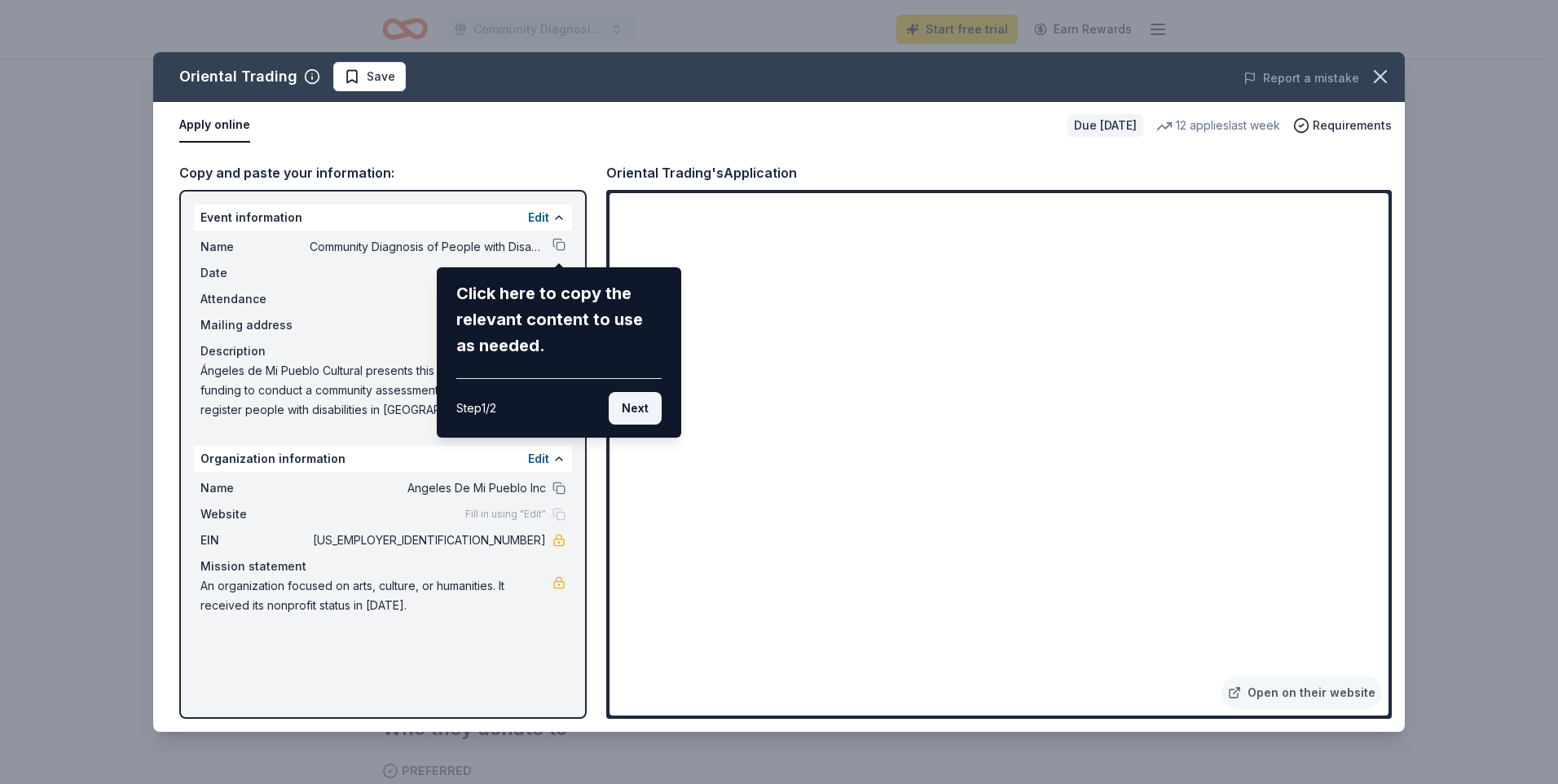
click at [635, 403] on button "Next" at bounding box center [635, 408] width 53 height 32
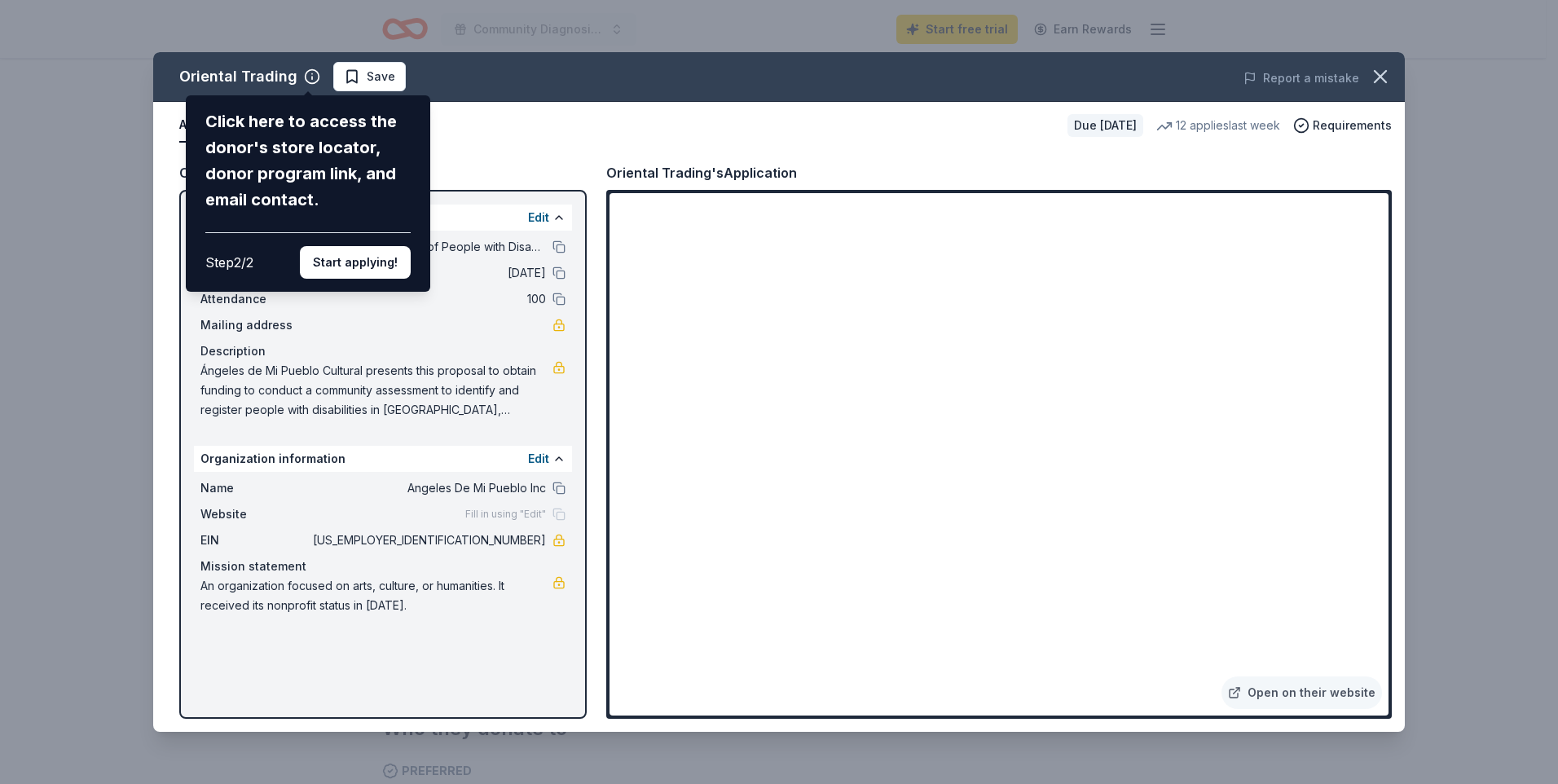
click at [1382, 704] on div "Oriental Trading Click here to access the donor's store locator, donor program …" at bounding box center [779, 391] width 1252 height 680
click at [351, 254] on button "Start applying!" at bounding box center [355, 262] width 111 height 32
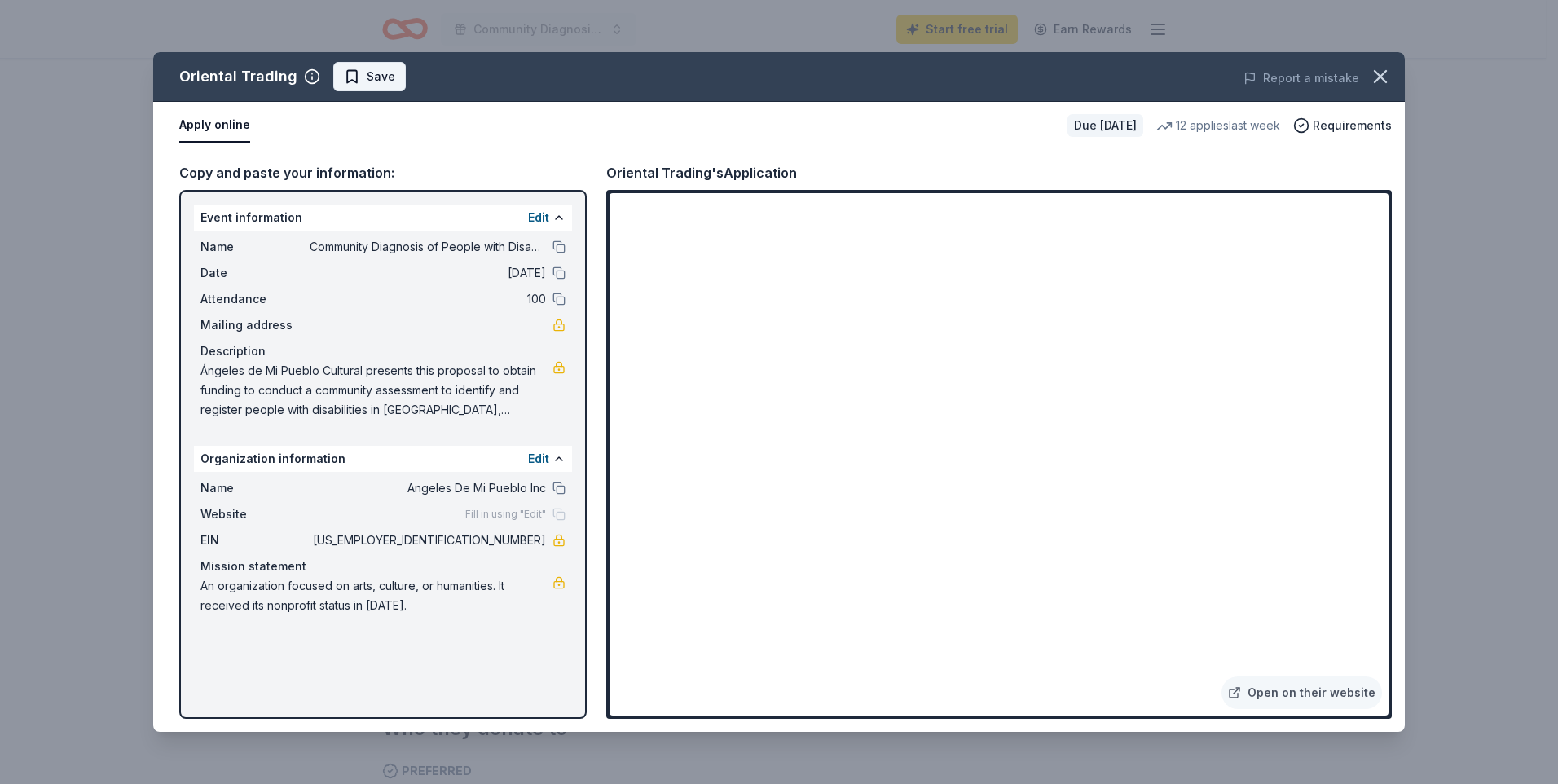
click at [377, 75] on span "Save" at bounding box center [381, 76] width 29 height 19
click at [1379, 73] on icon "button" at bounding box center [1381, 76] width 23 height 23
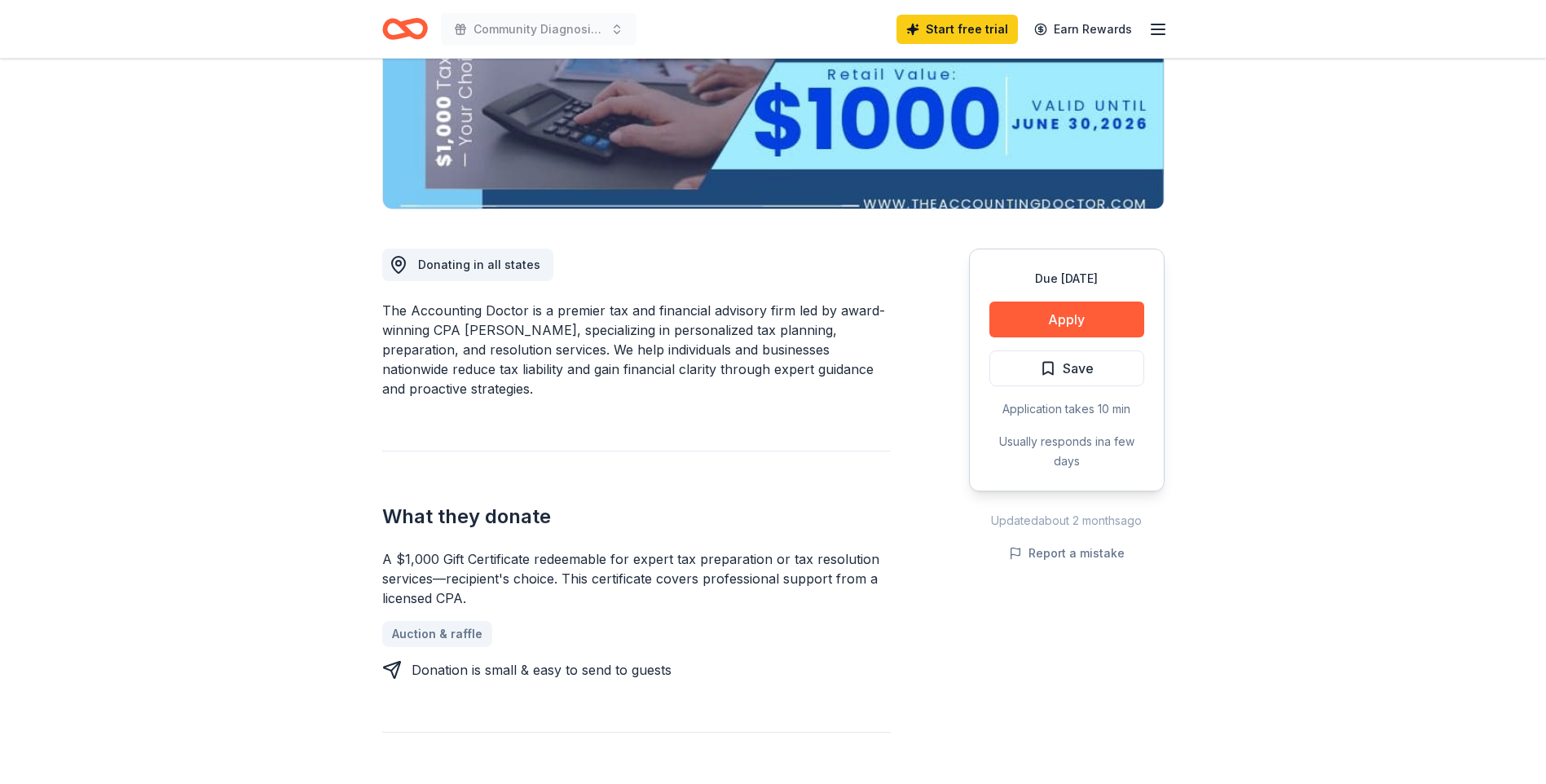
scroll to position [326, 0]
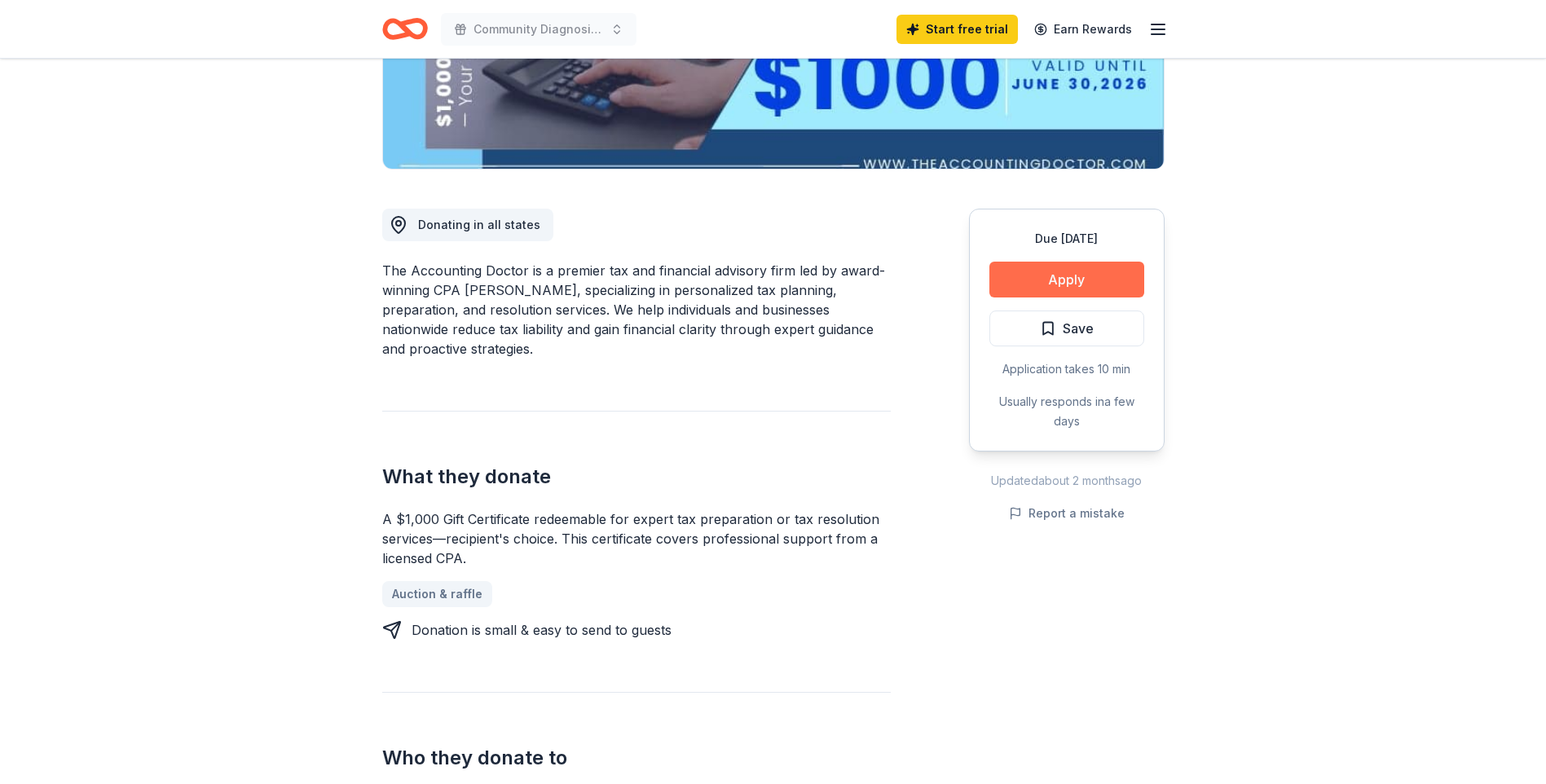
click at [1055, 272] on button "Apply" at bounding box center [1067, 279] width 154 height 36
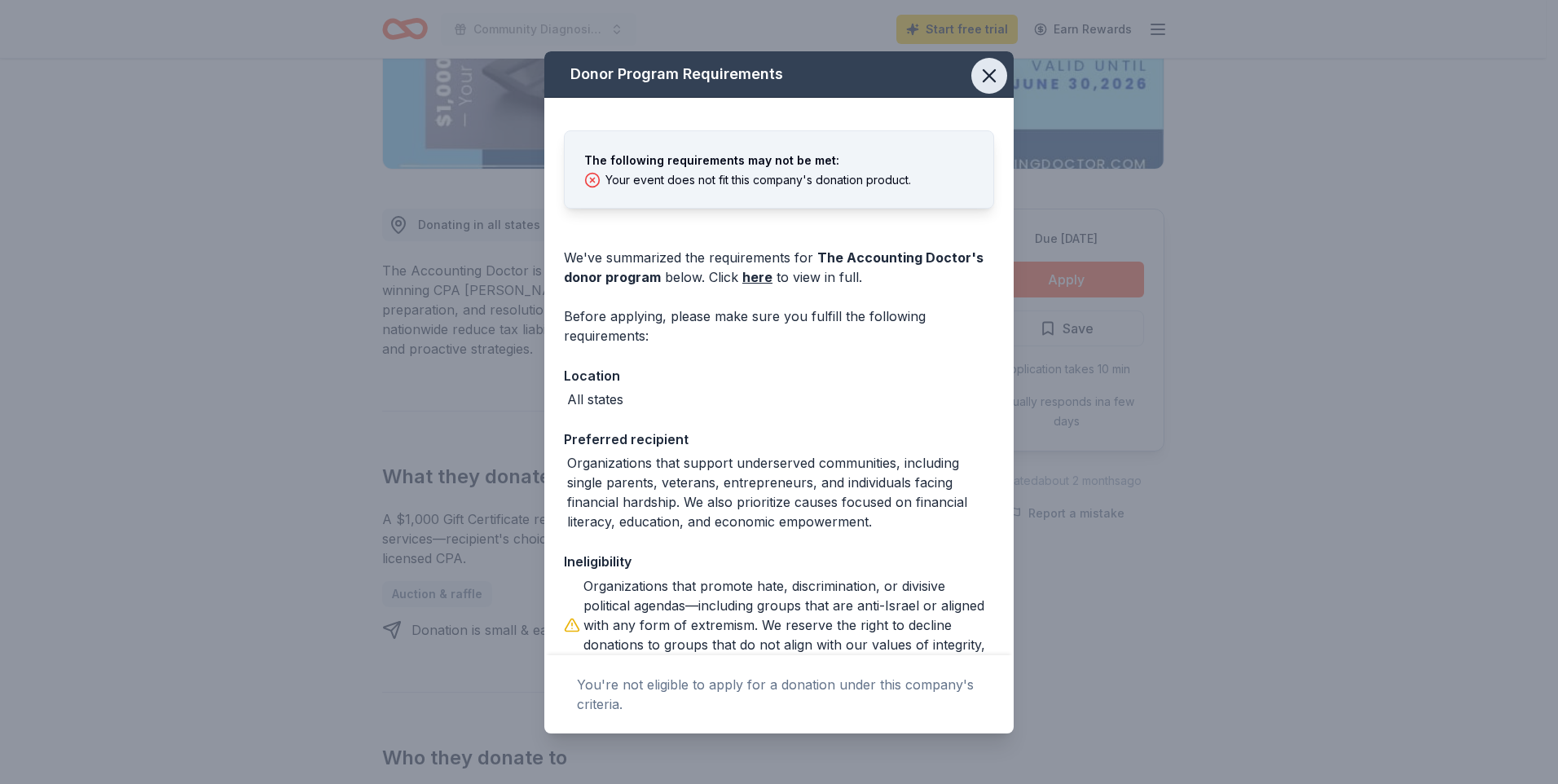
click at [978, 70] on icon "button" at bounding box center [990, 75] width 23 height 23
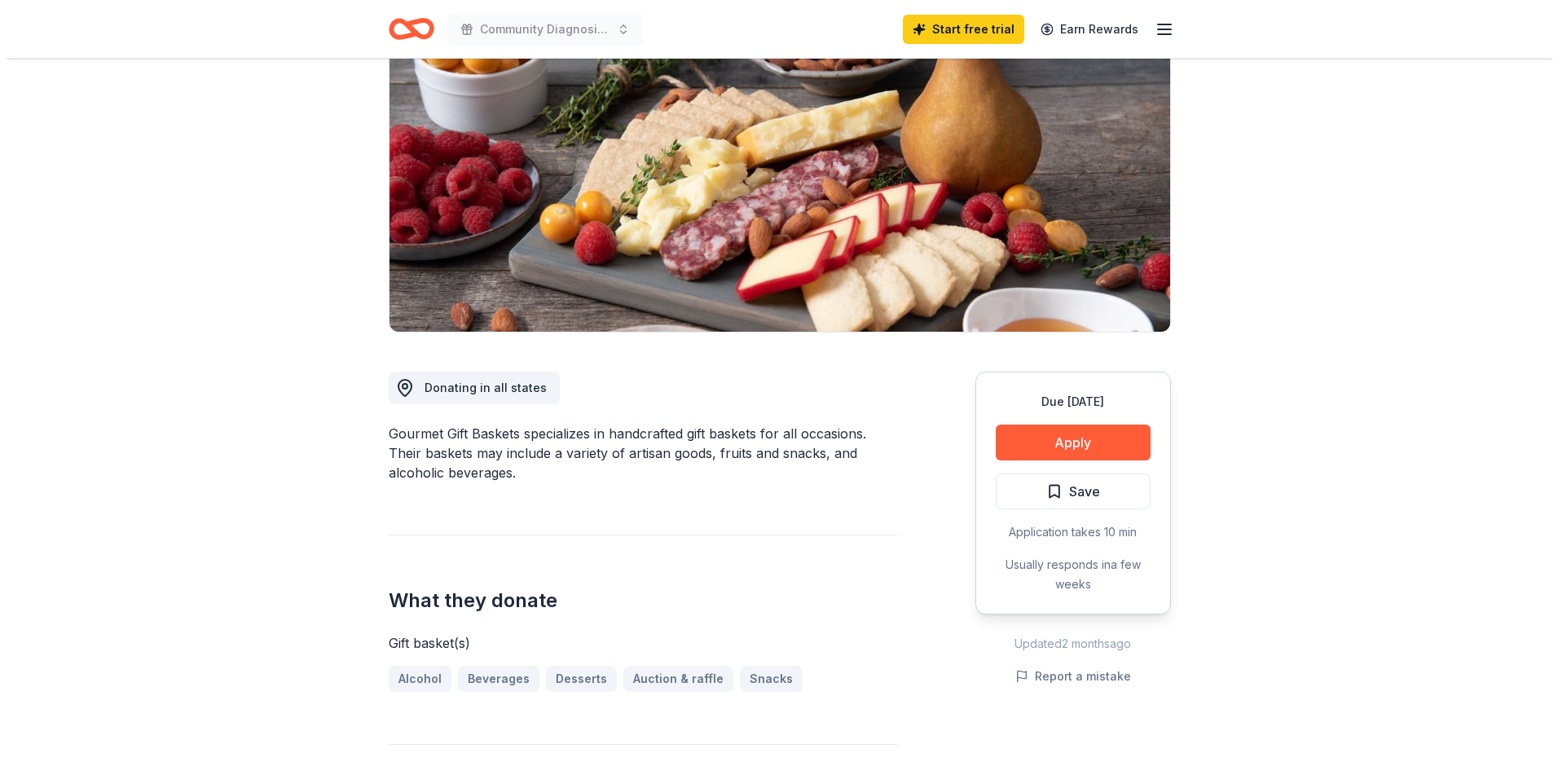
scroll to position [245, 0]
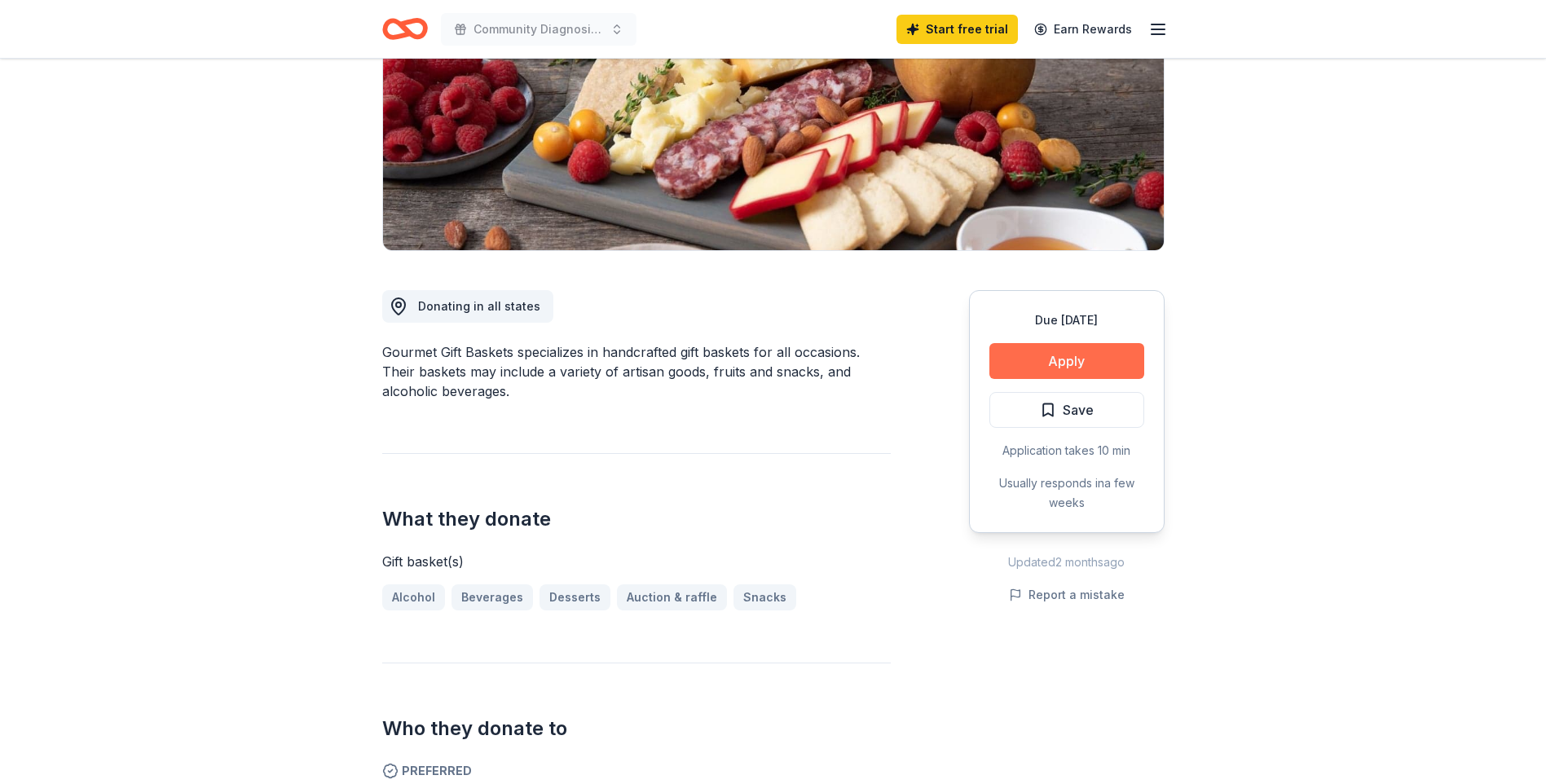
click at [1049, 358] on button "Apply" at bounding box center [1067, 360] width 154 height 36
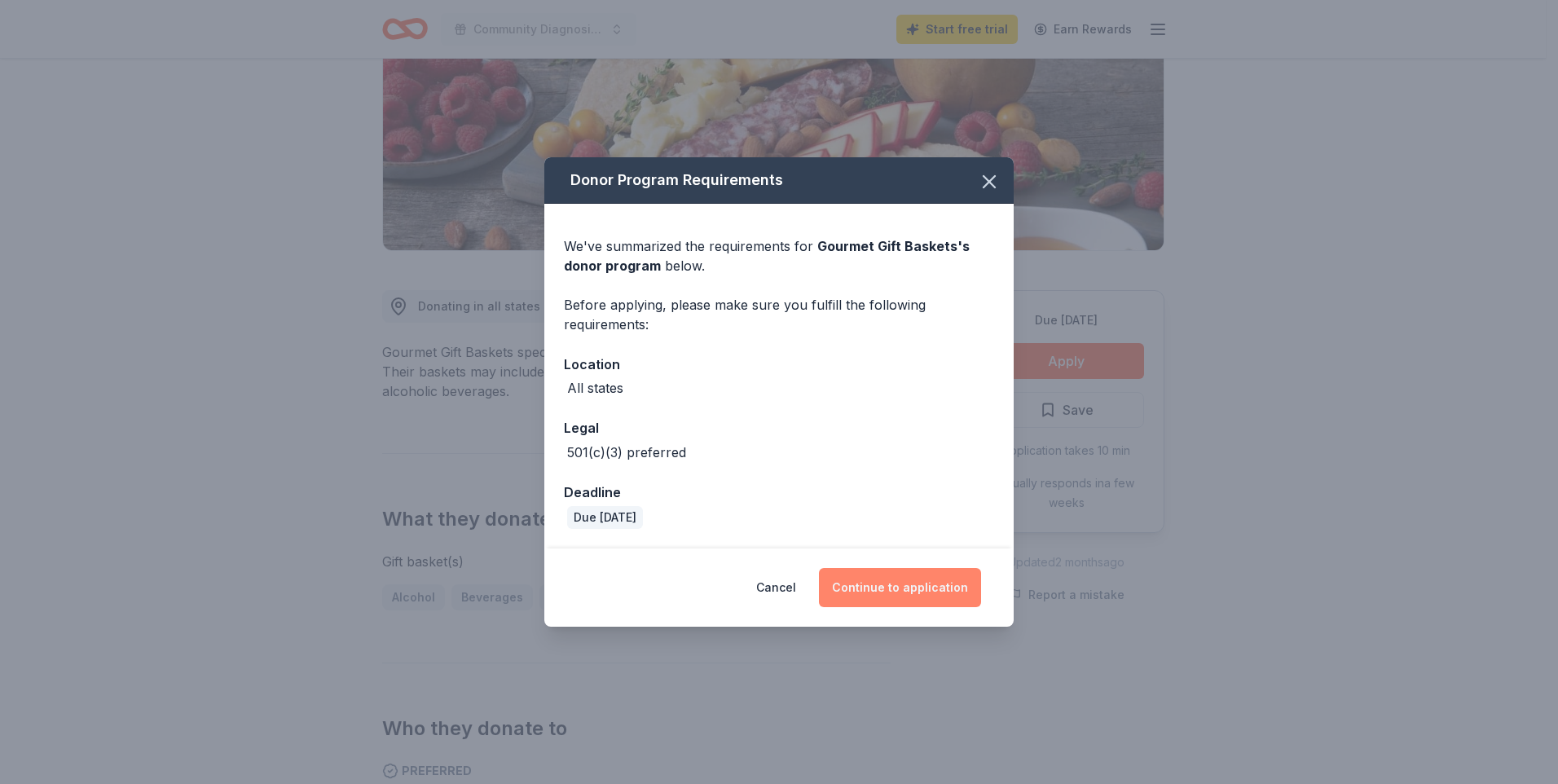
click at [929, 581] on button "Continue to application" at bounding box center [900, 587] width 162 height 39
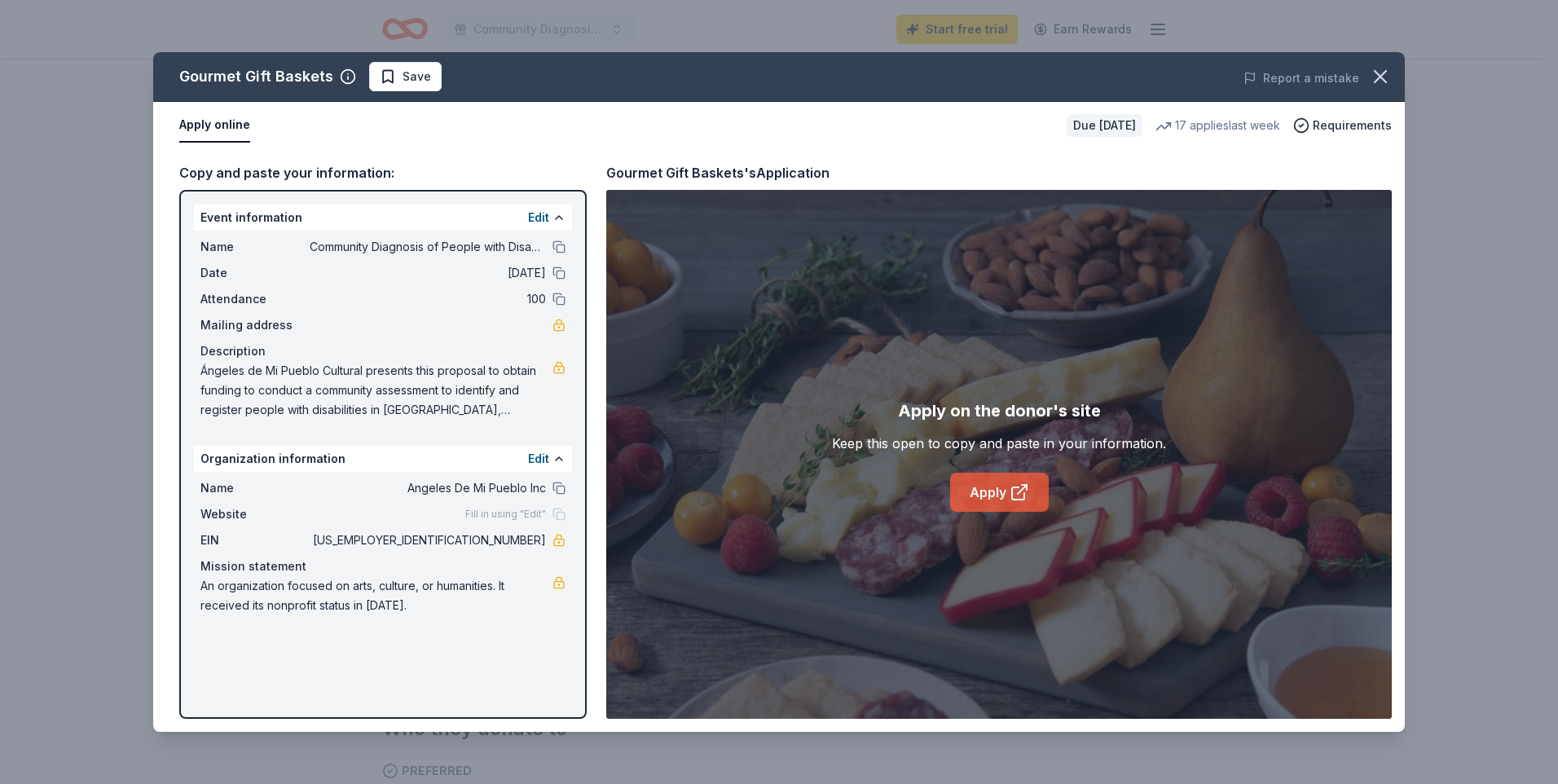
click at [985, 487] on link "Apply" at bounding box center [999, 492] width 98 height 39
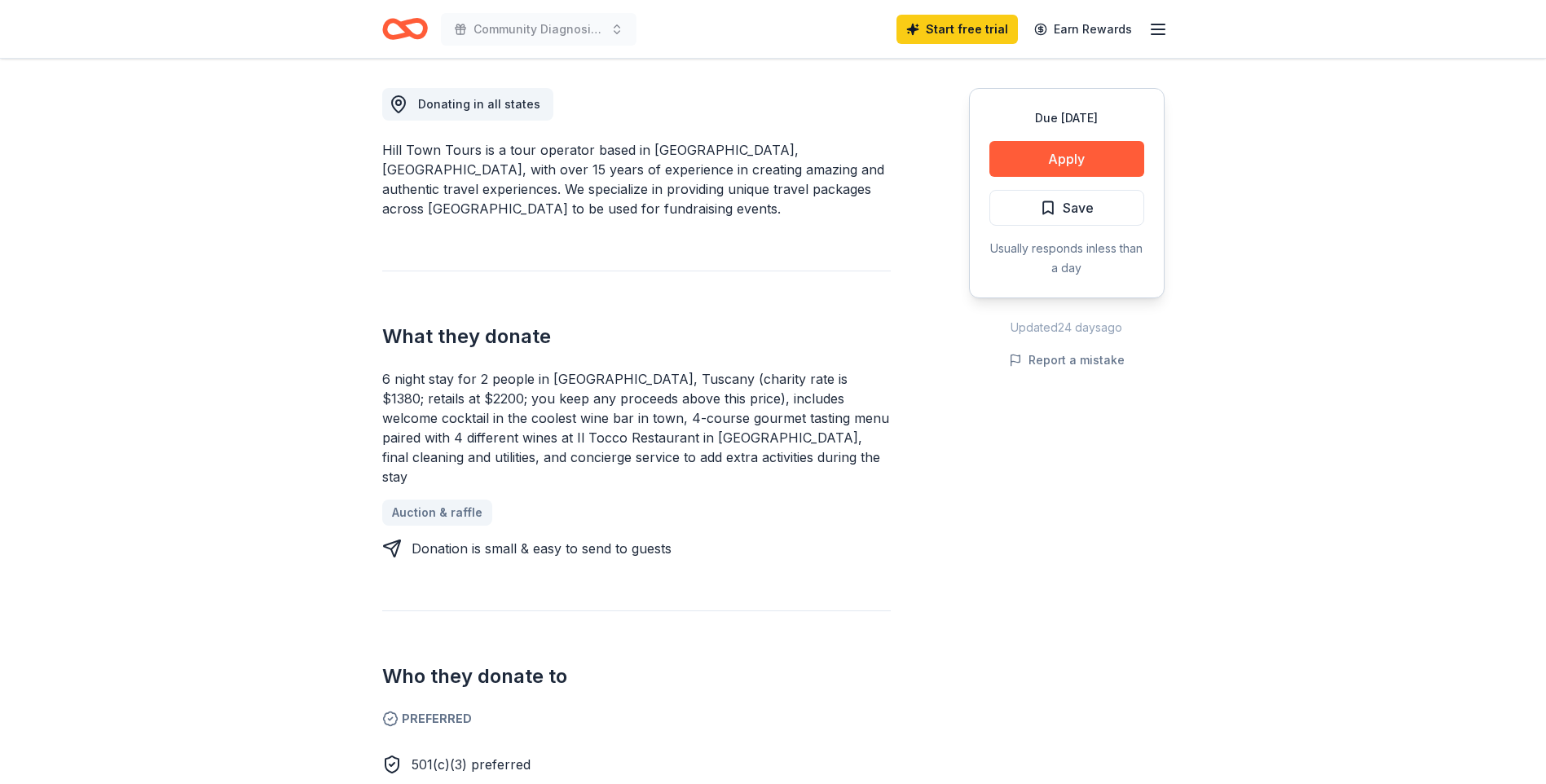
scroll to position [407, 0]
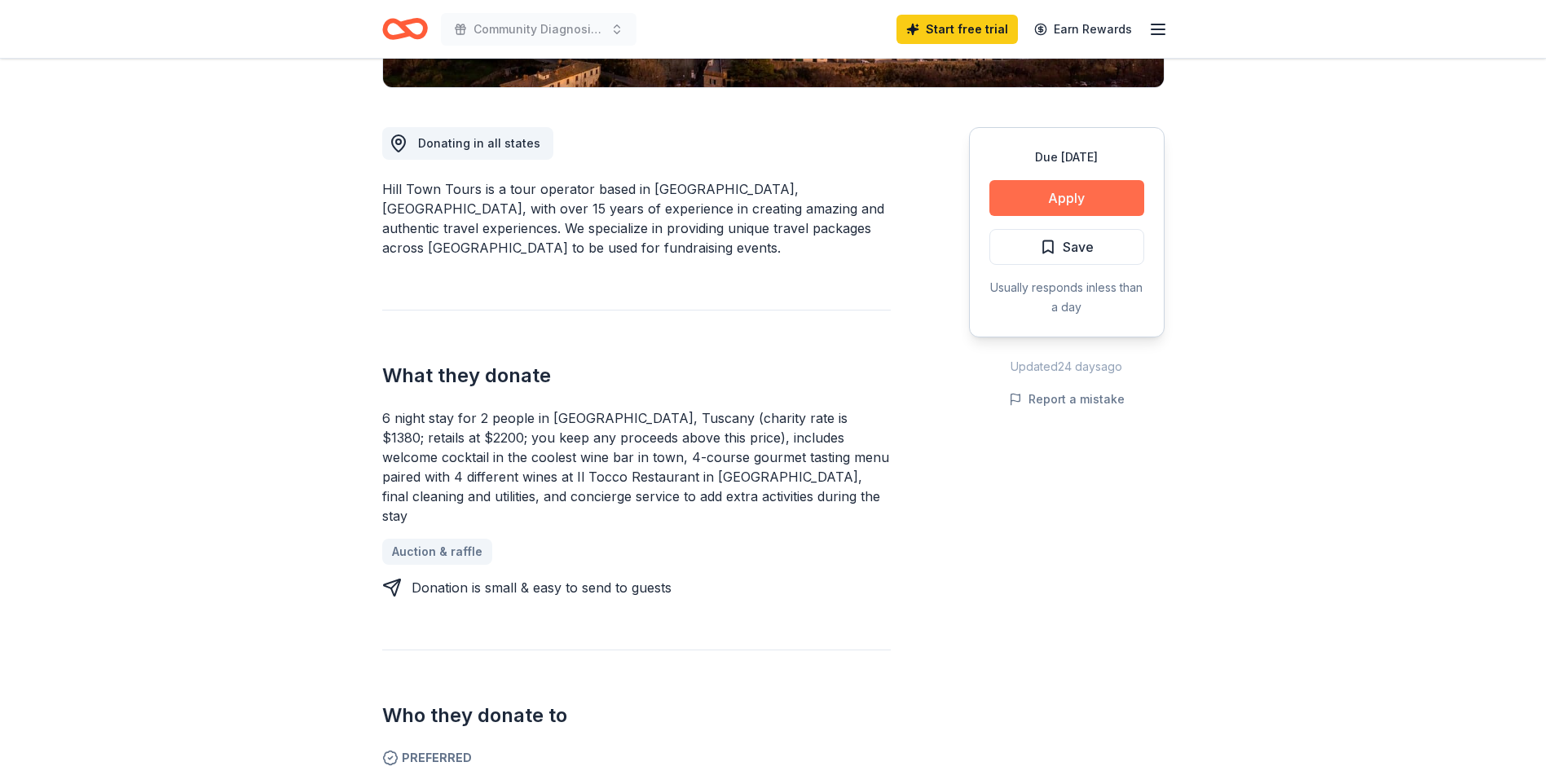
click at [1072, 189] on button "Apply" at bounding box center [1067, 197] width 154 height 36
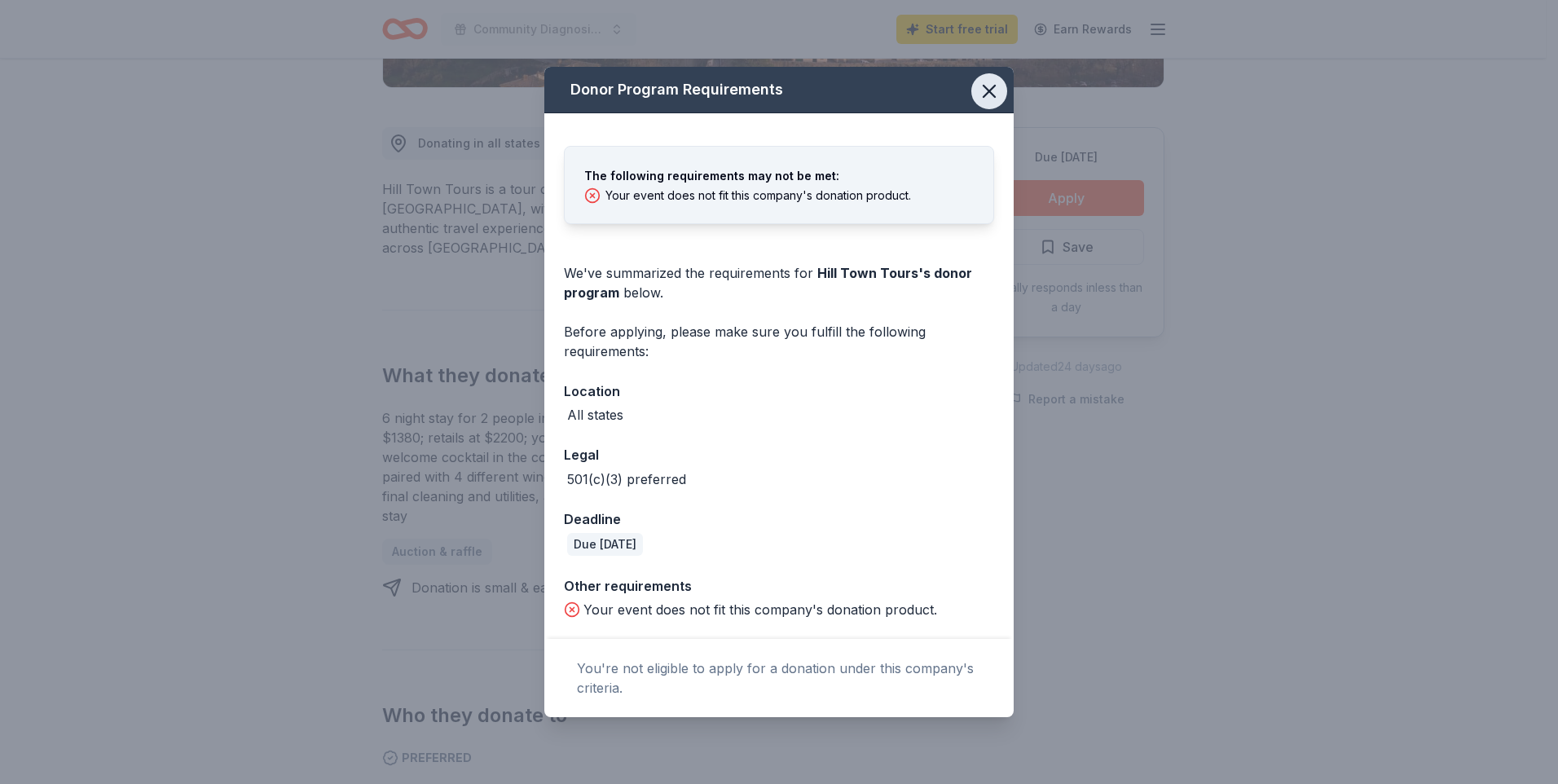
click at [989, 90] on icon "button" at bounding box center [989, 91] width 11 height 11
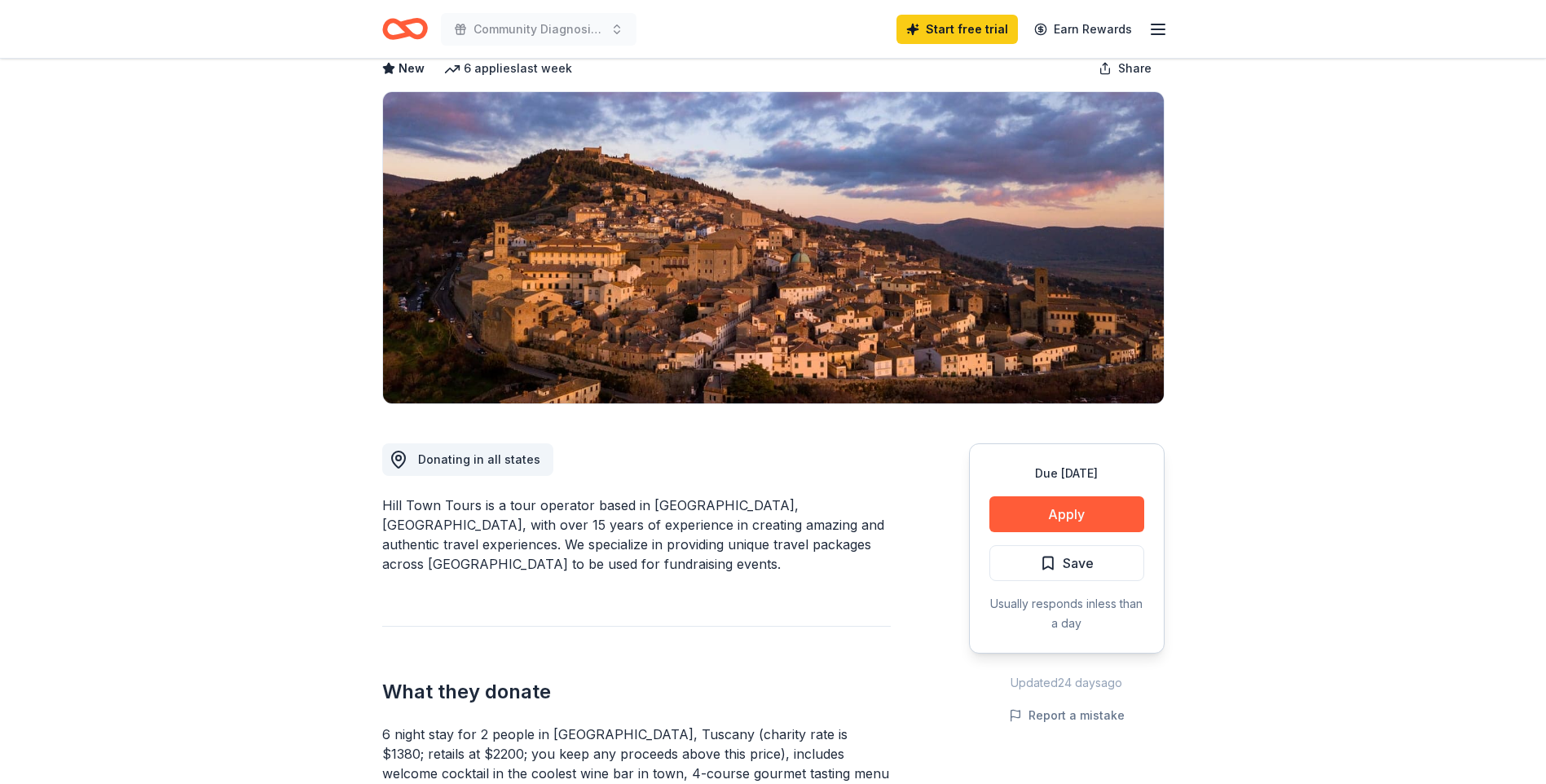
scroll to position [82, 0]
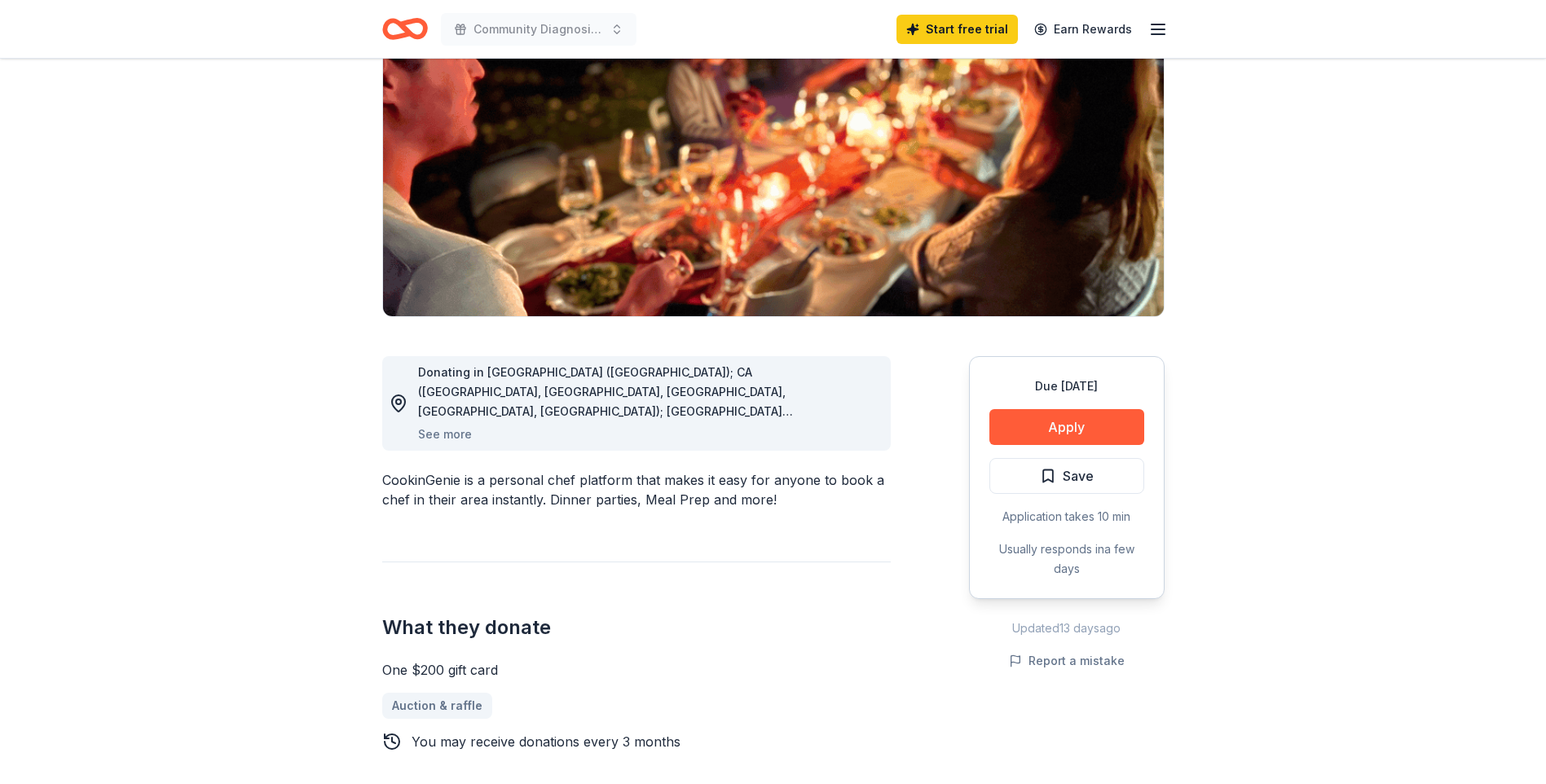
scroll to position [245, 0]
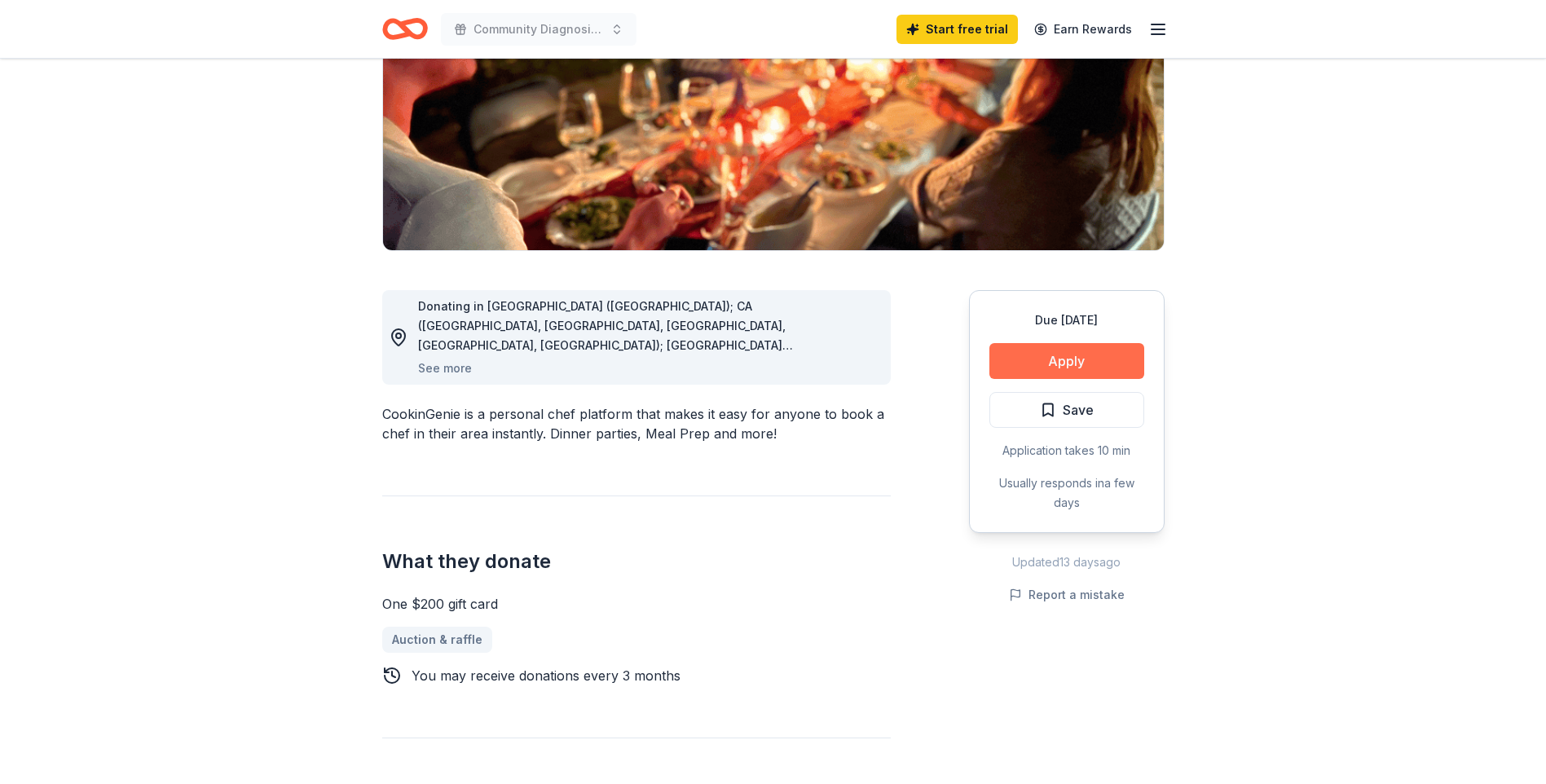
click at [1052, 360] on button "Apply" at bounding box center [1067, 360] width 154 height 36
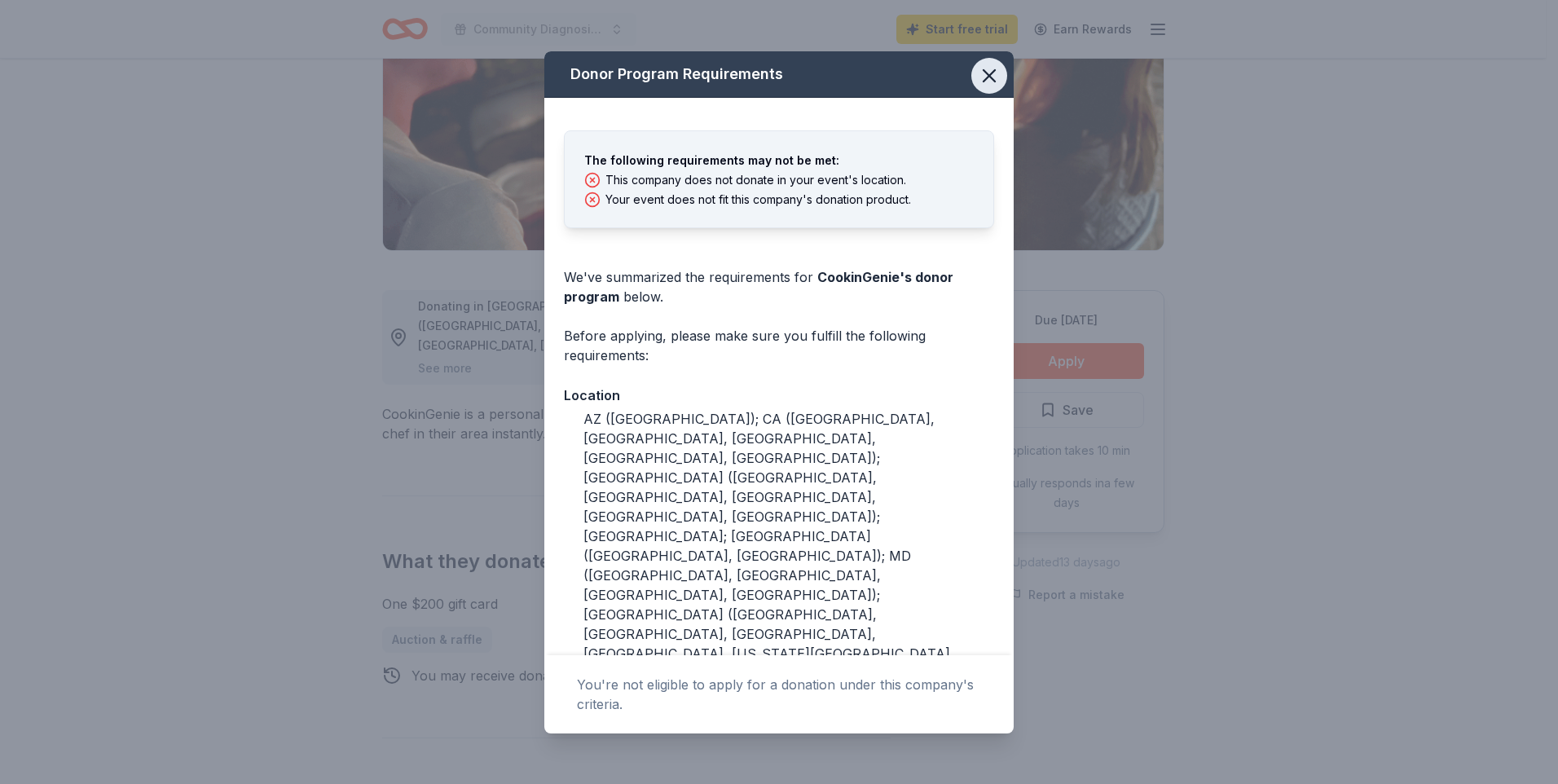
click at [978, 72] on icon "button" at bounding box center [990, 75] width 23 height 23
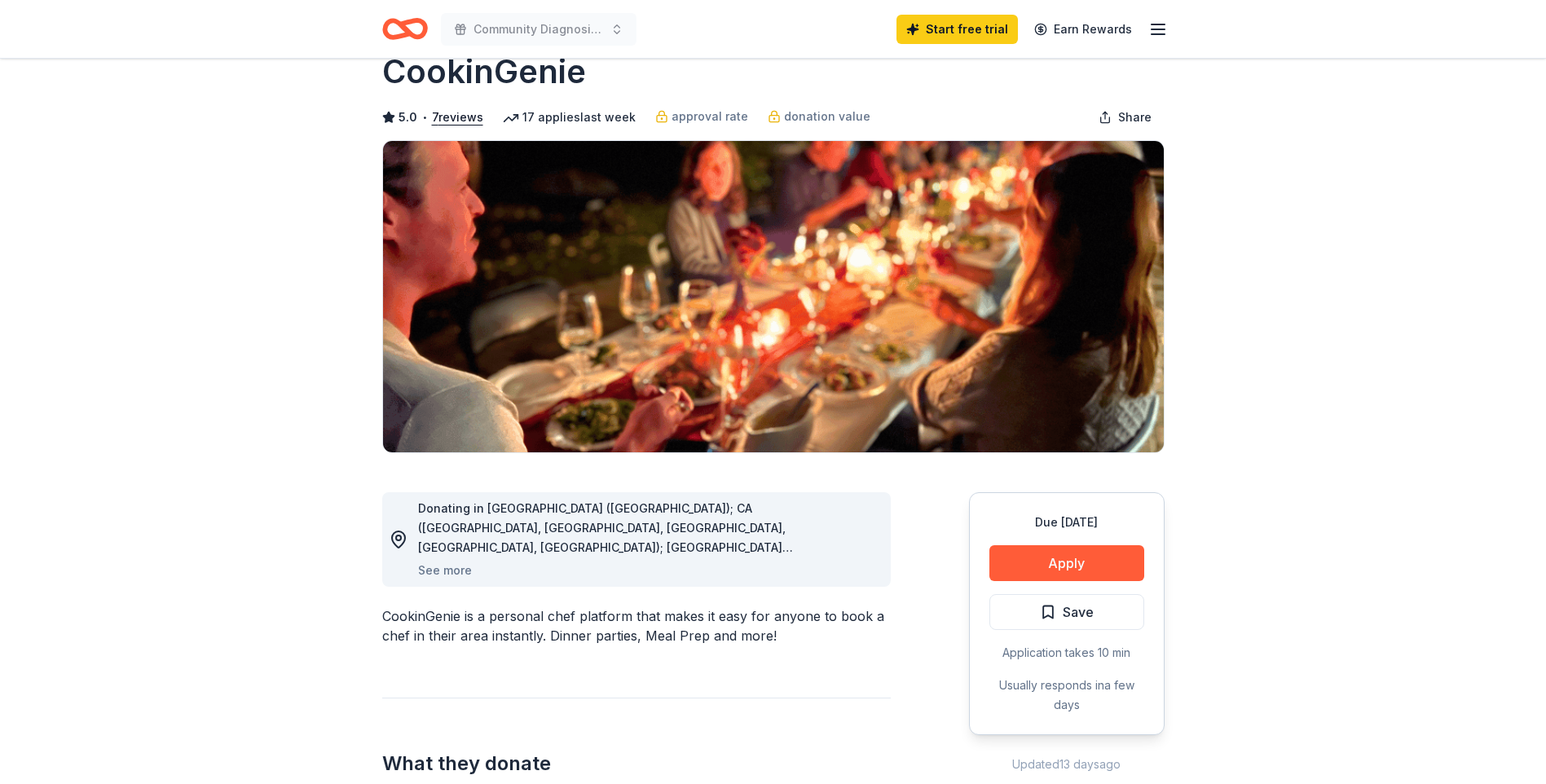
scroll to position [0, 0]
